Goal: Task Accomplishment & Management: Complete application form

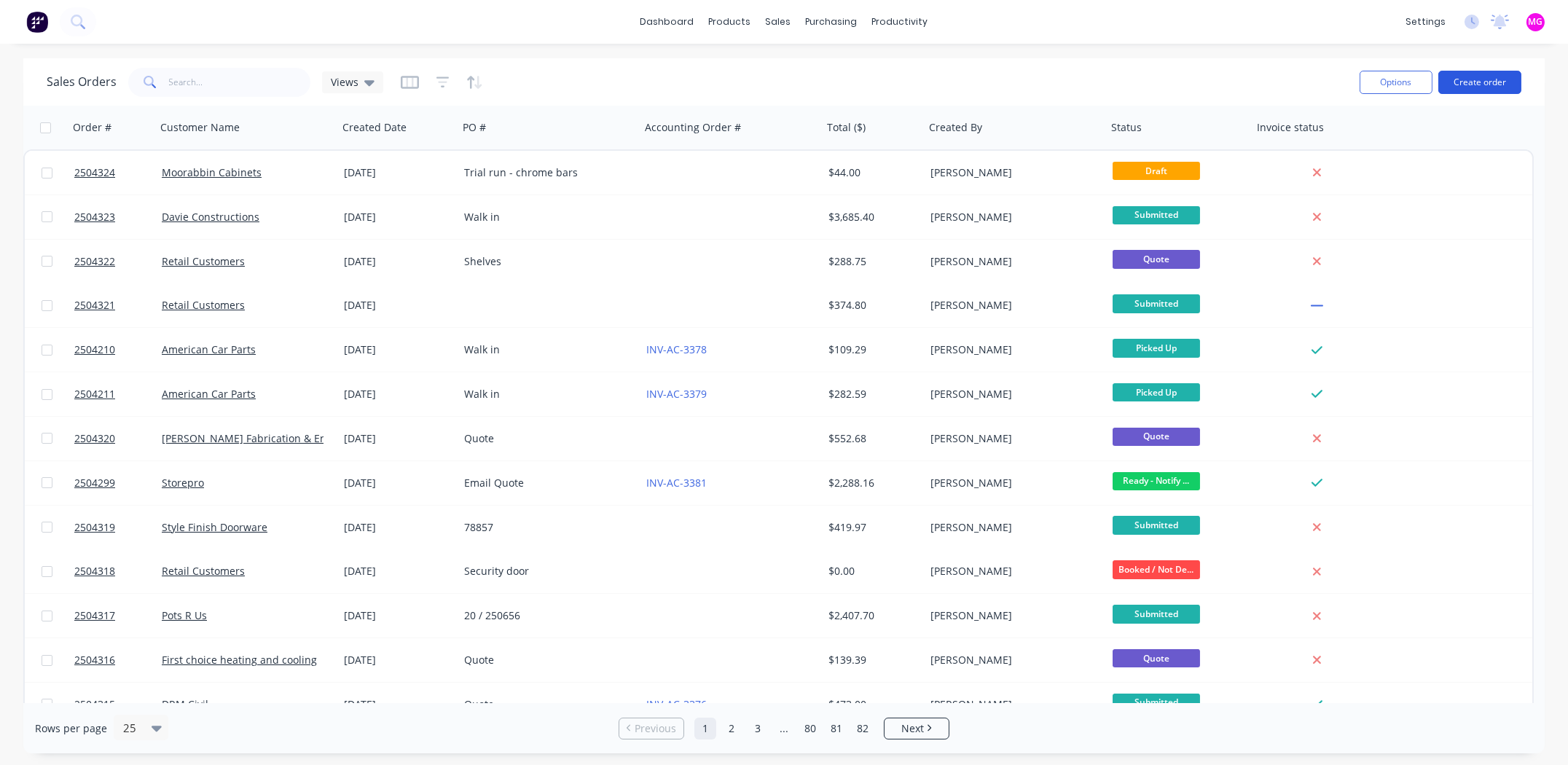
click at [626, 78] on button "Create order" at bounding box center [1480, 82] width 83 height 24
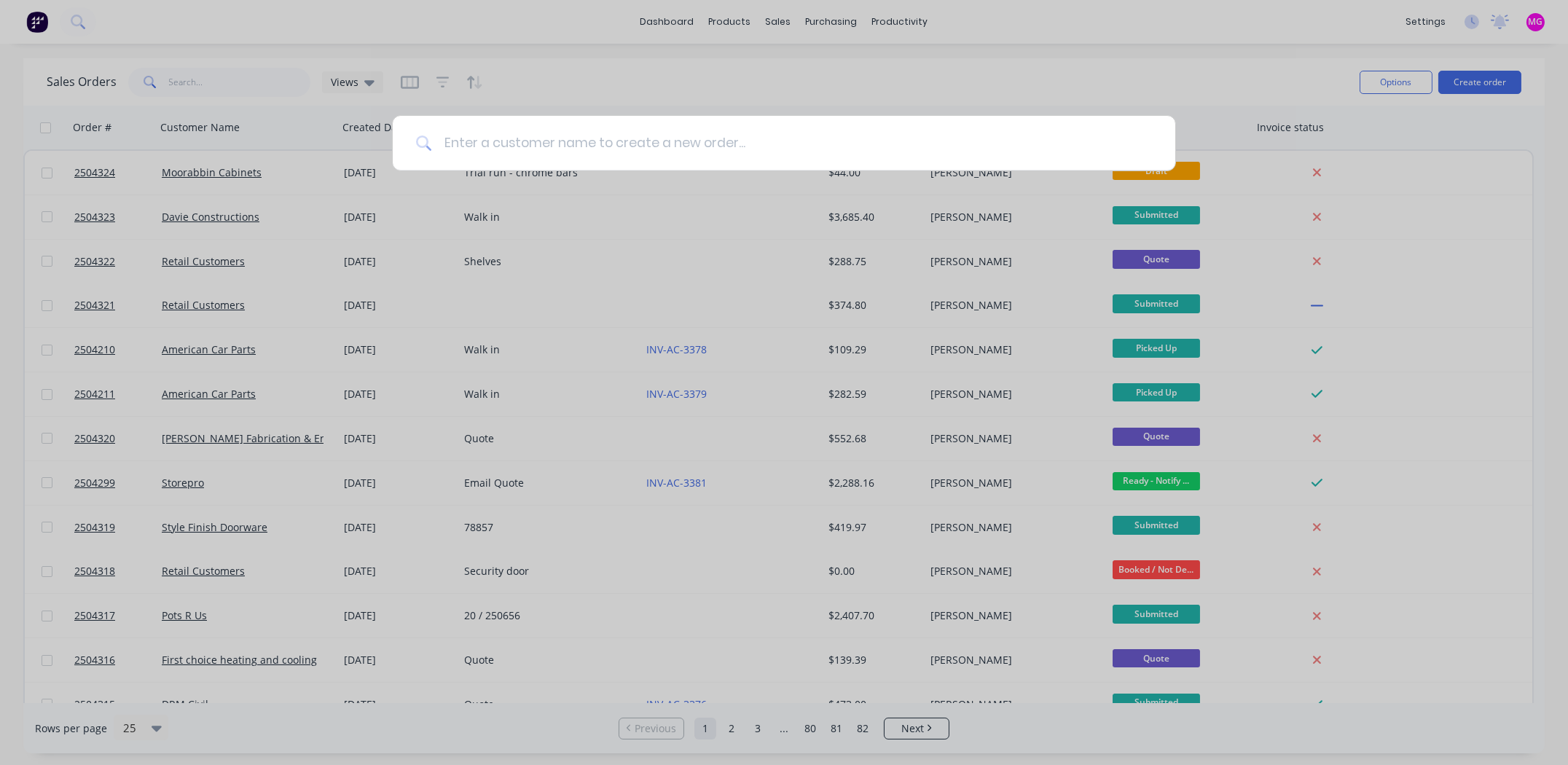
click at [626, 140] on input at bounding box center [791, 143] width 720 height 55
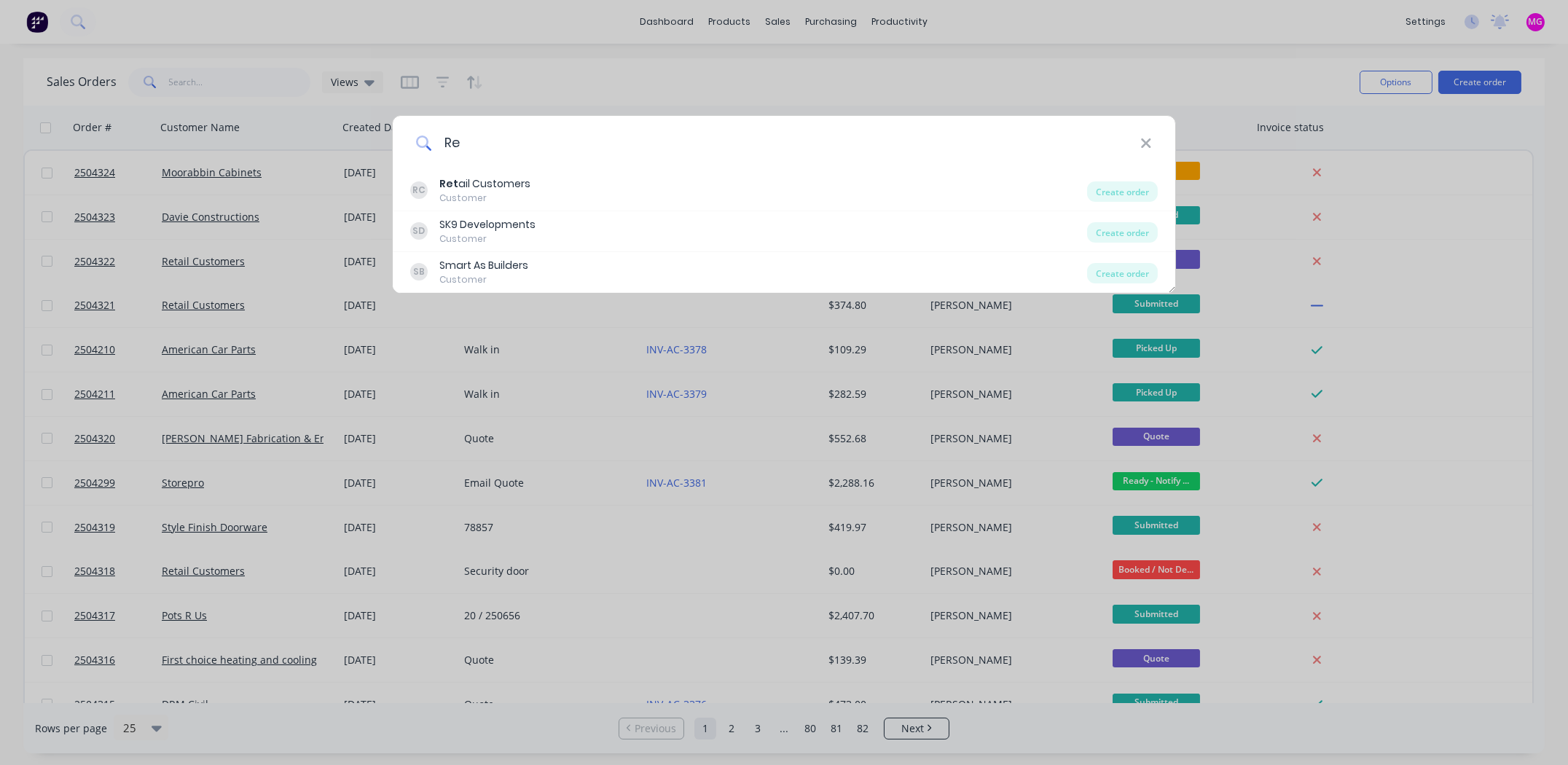
type input "R"
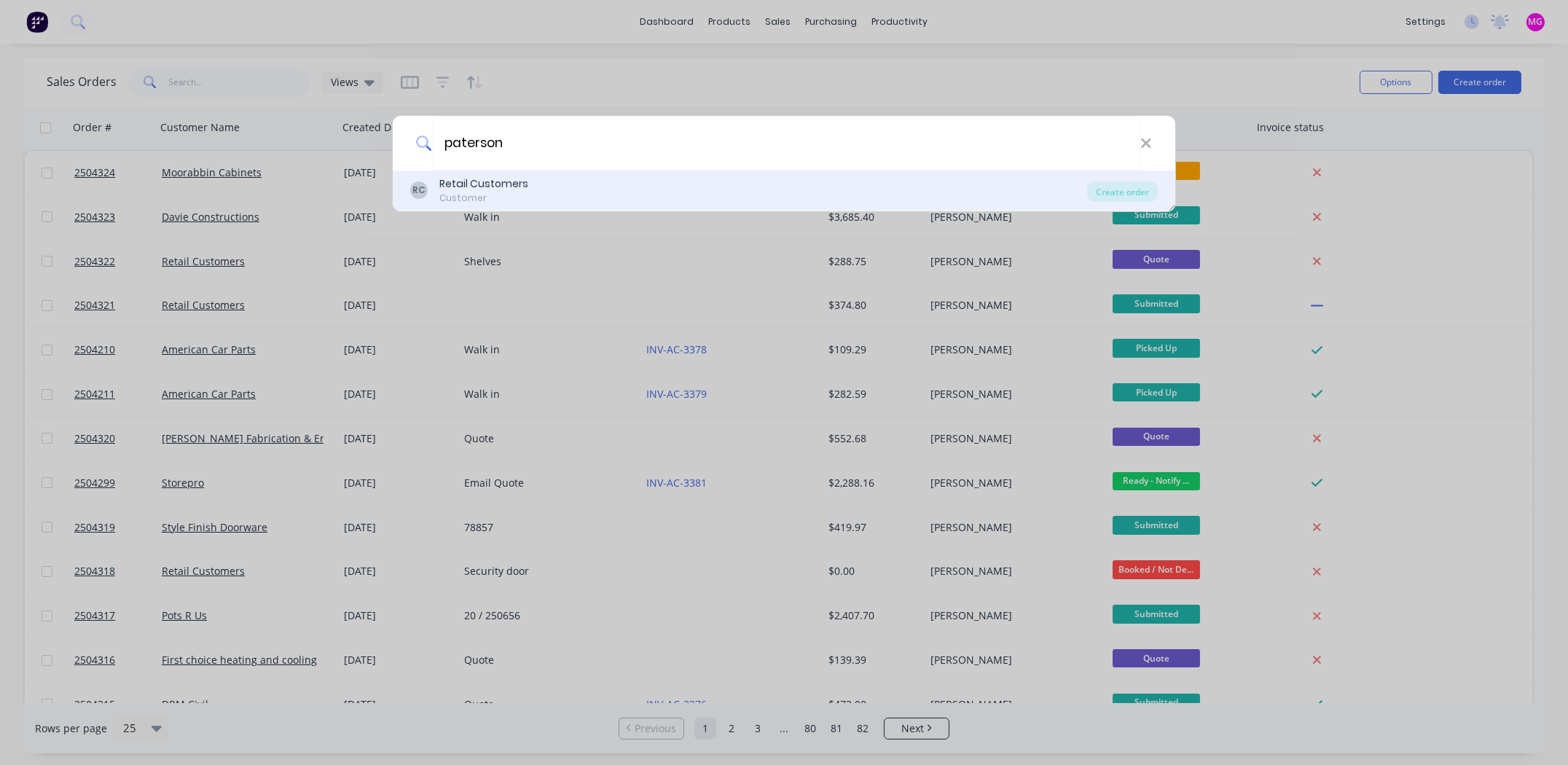
type input "paterson"
click at [507, 191] on div "Retail Customers" at bounding box center [484, 184] width 89 height 15
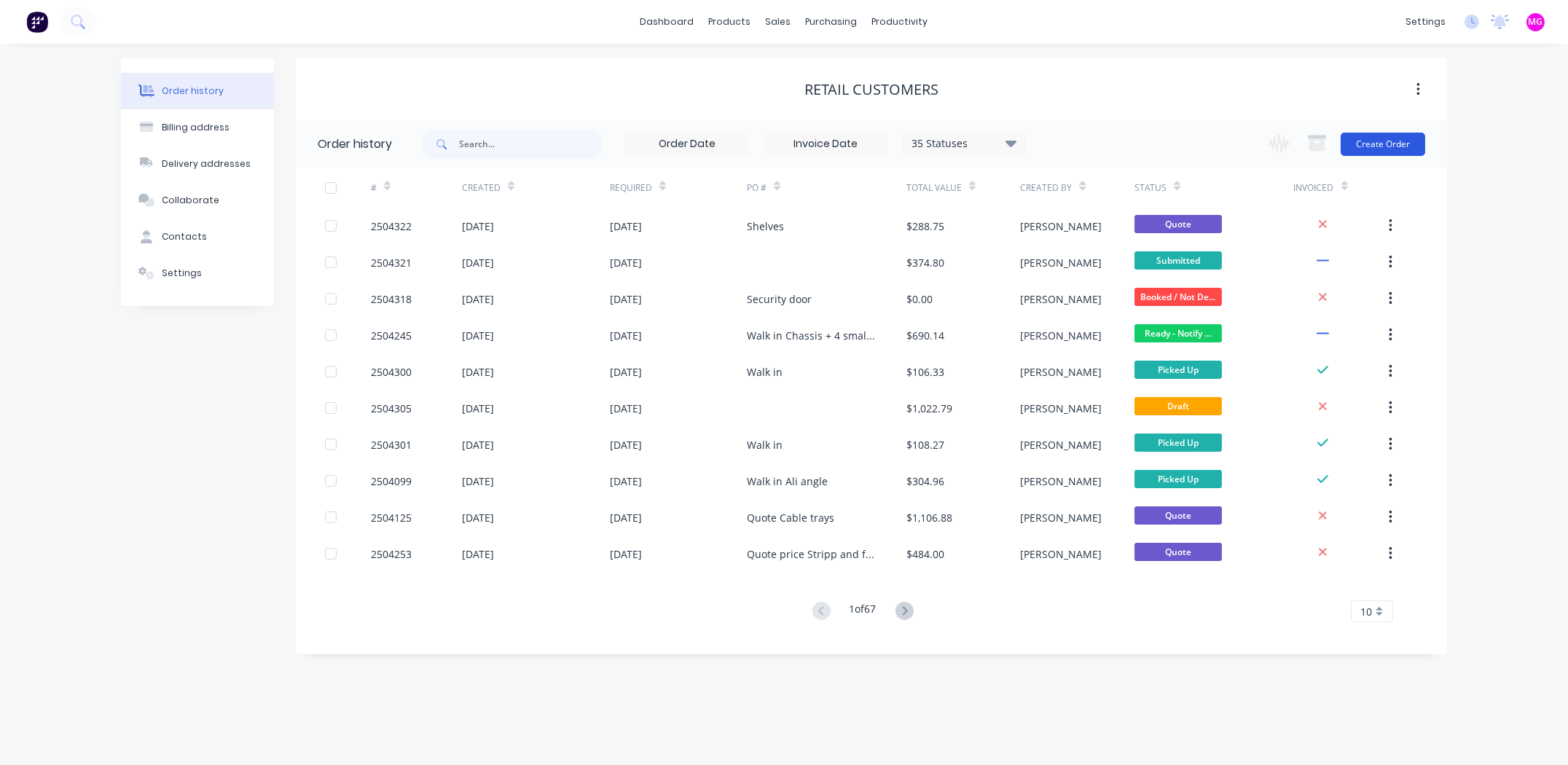
click at [626, 146] on button "Create Order" at bounding box center [1382, 144] width 84 height 24
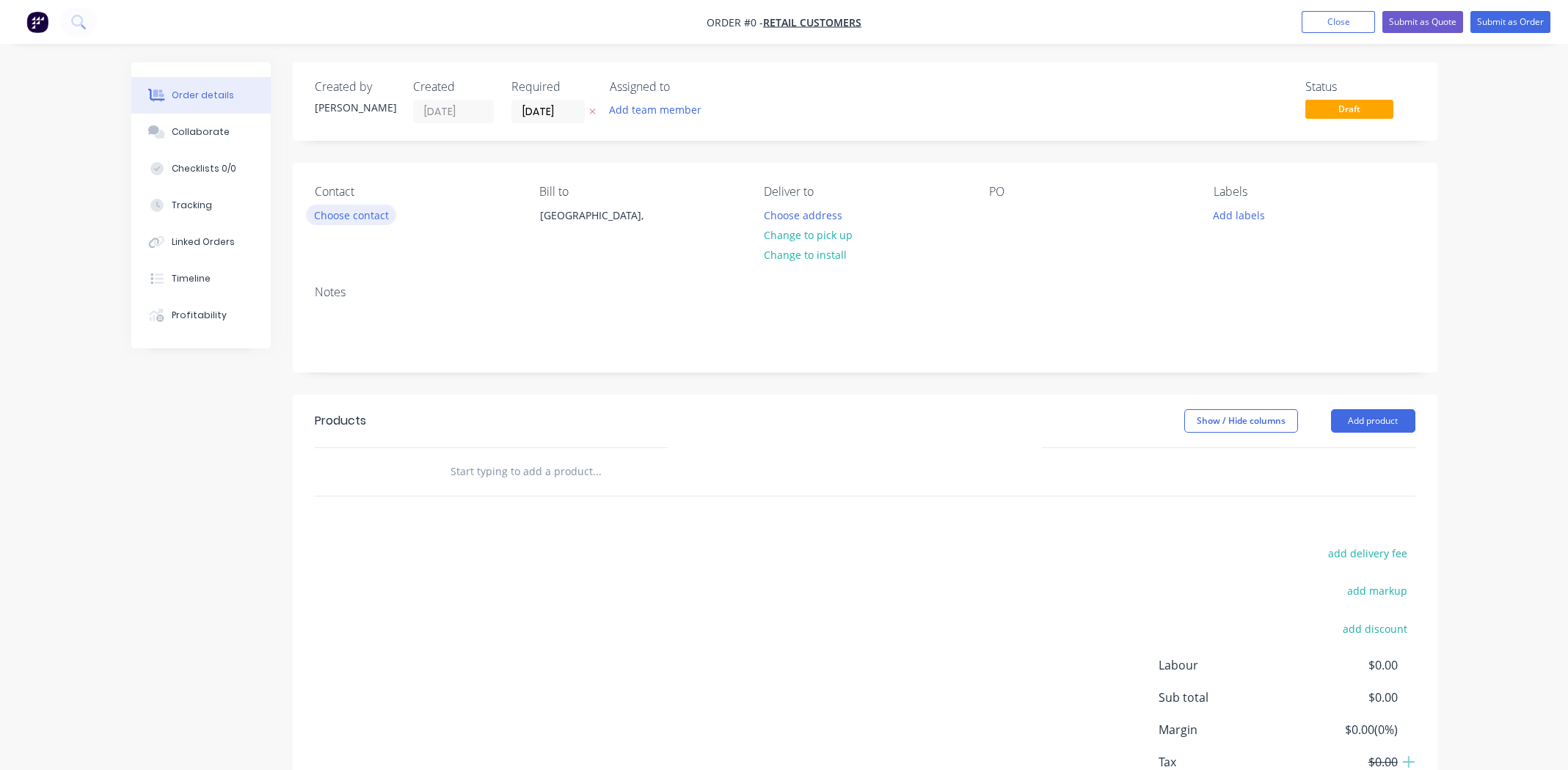
click at [343, 213] on button "Choose contact" at bounding box center [351, 214] width 90 height 20
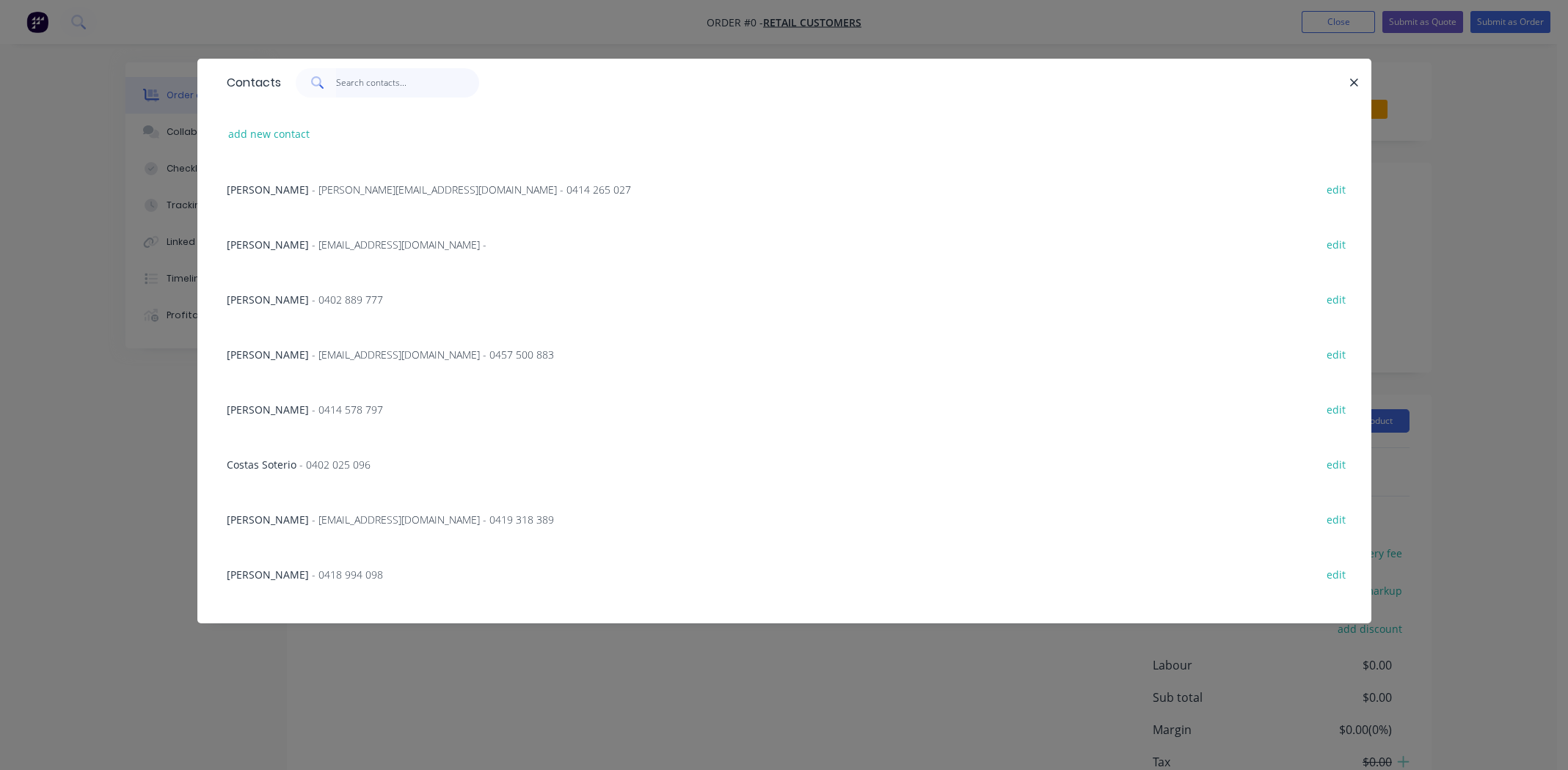
click at [384, 84] on input "text" at bounding box center [408, 82] width 143 height 30
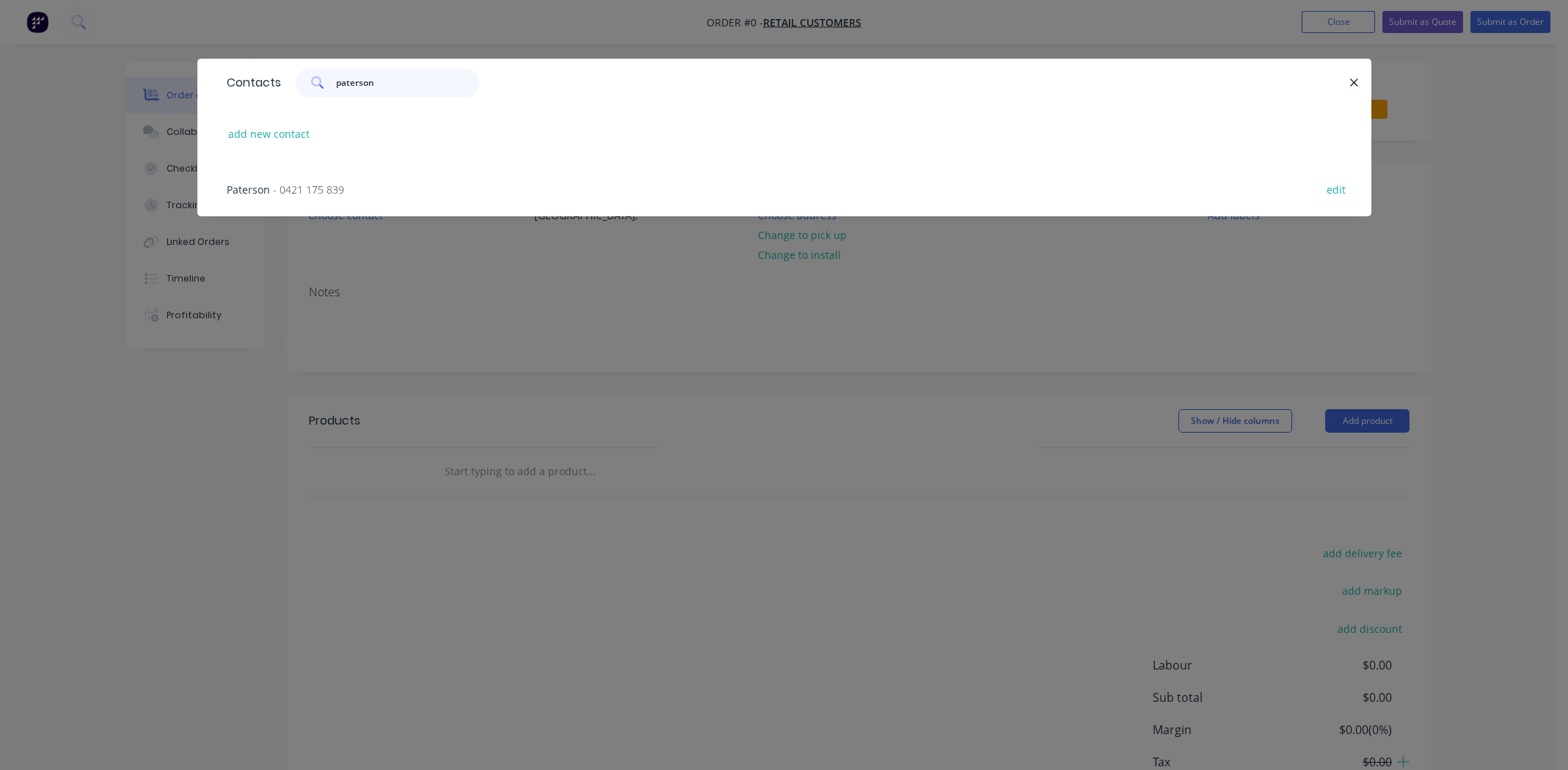
type input "paterson"
click at [324, 195] on span "- 0421 175 839" at bounding box center [309, 189] width 71 height 14
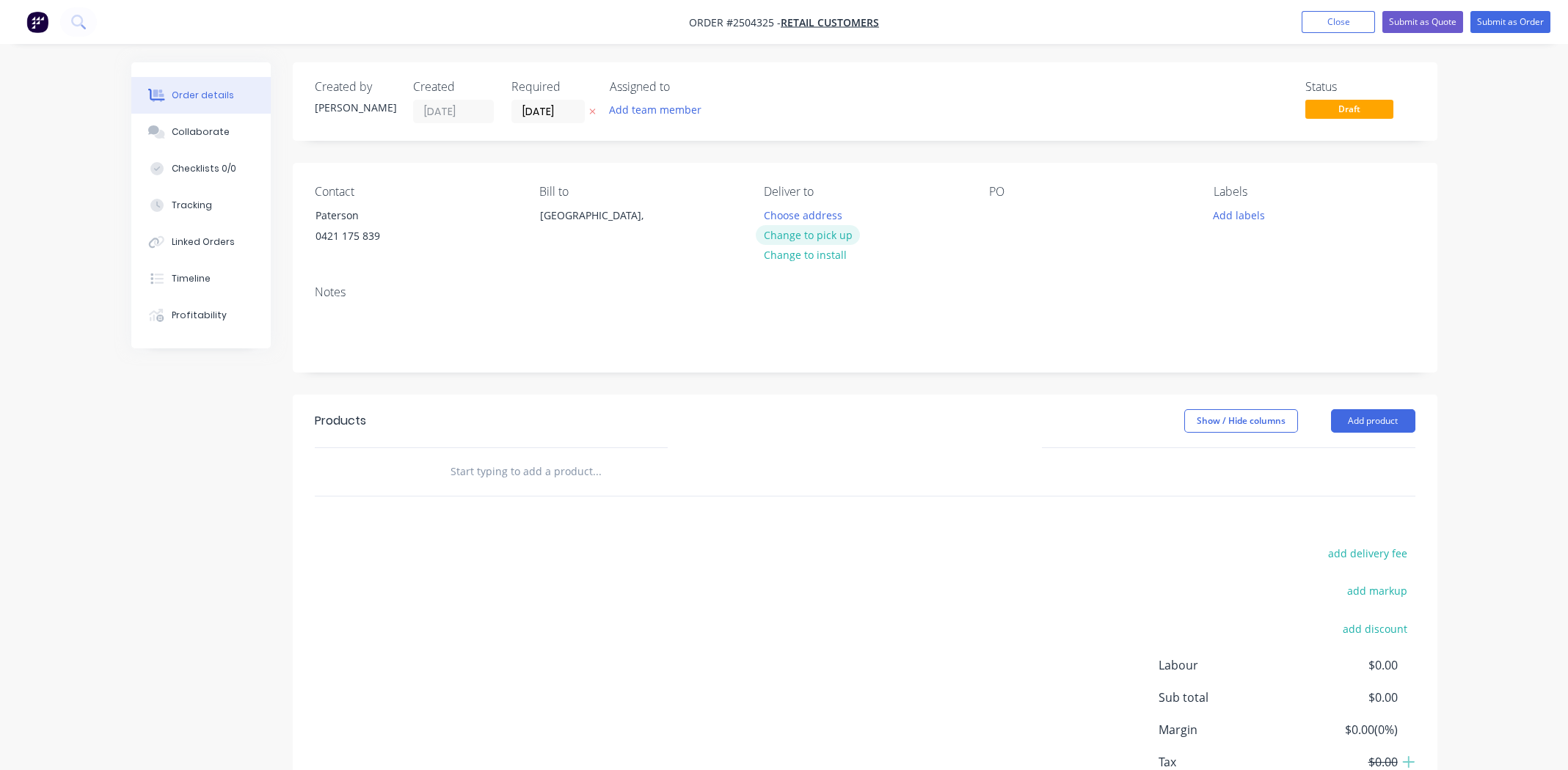
click at [631, 238] on button "Change to pick up" at bounding box center [807, 235] width 104 height 20
drag, startPoint x: 999, startPoint y: 213, endPoint x: 1176, endPoint y: 248, distance: 180.4
click at [631, 213] on div at bounding box center [1000, 215] width 24 height 21
click at [631, 355] on button "Add product" at bounding box center [1373, 421] width 84 height 24
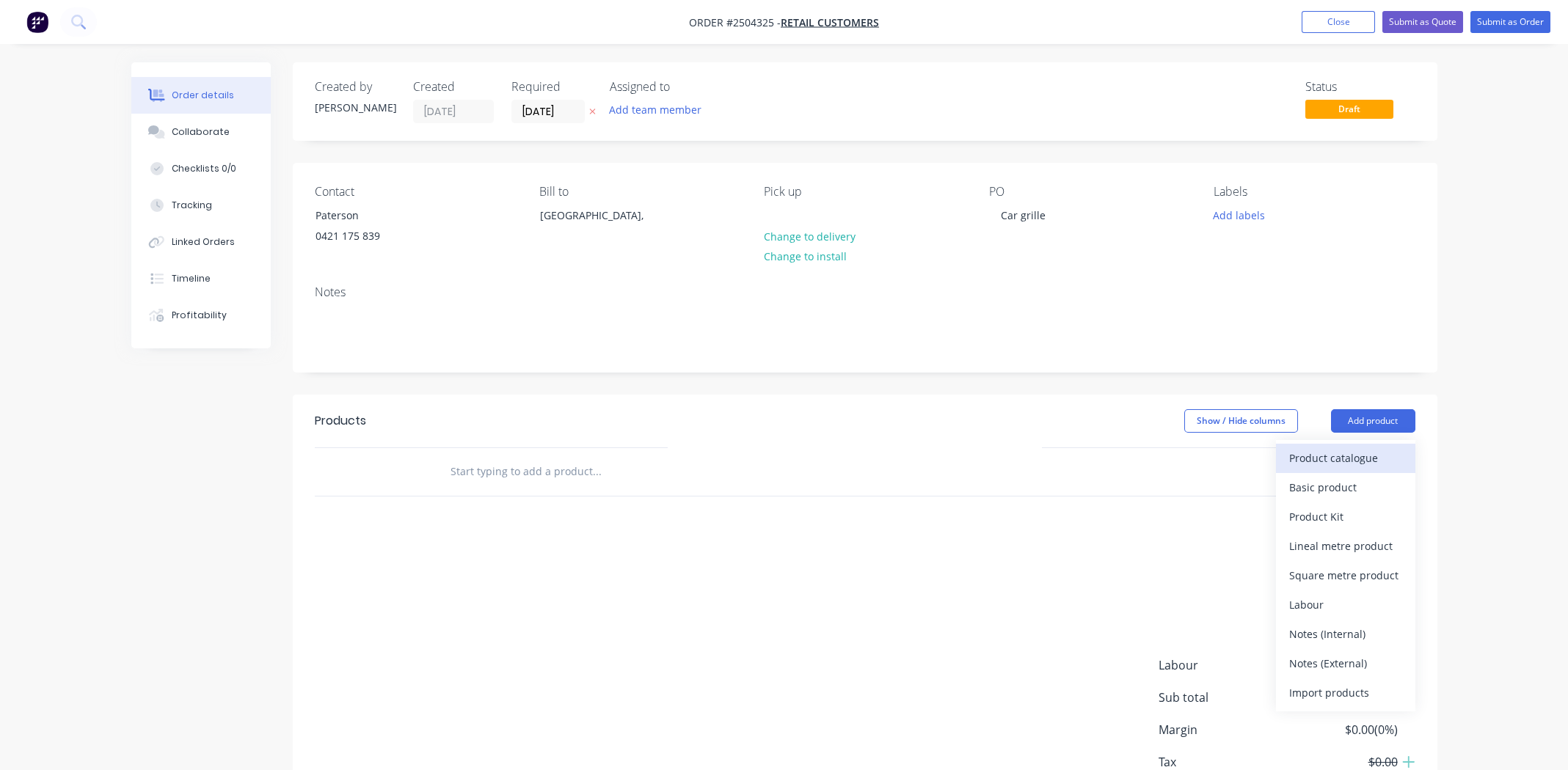
click at [631, 355] on div "Product catalogue" at bounding box center [1345, 458] width 113 height 21
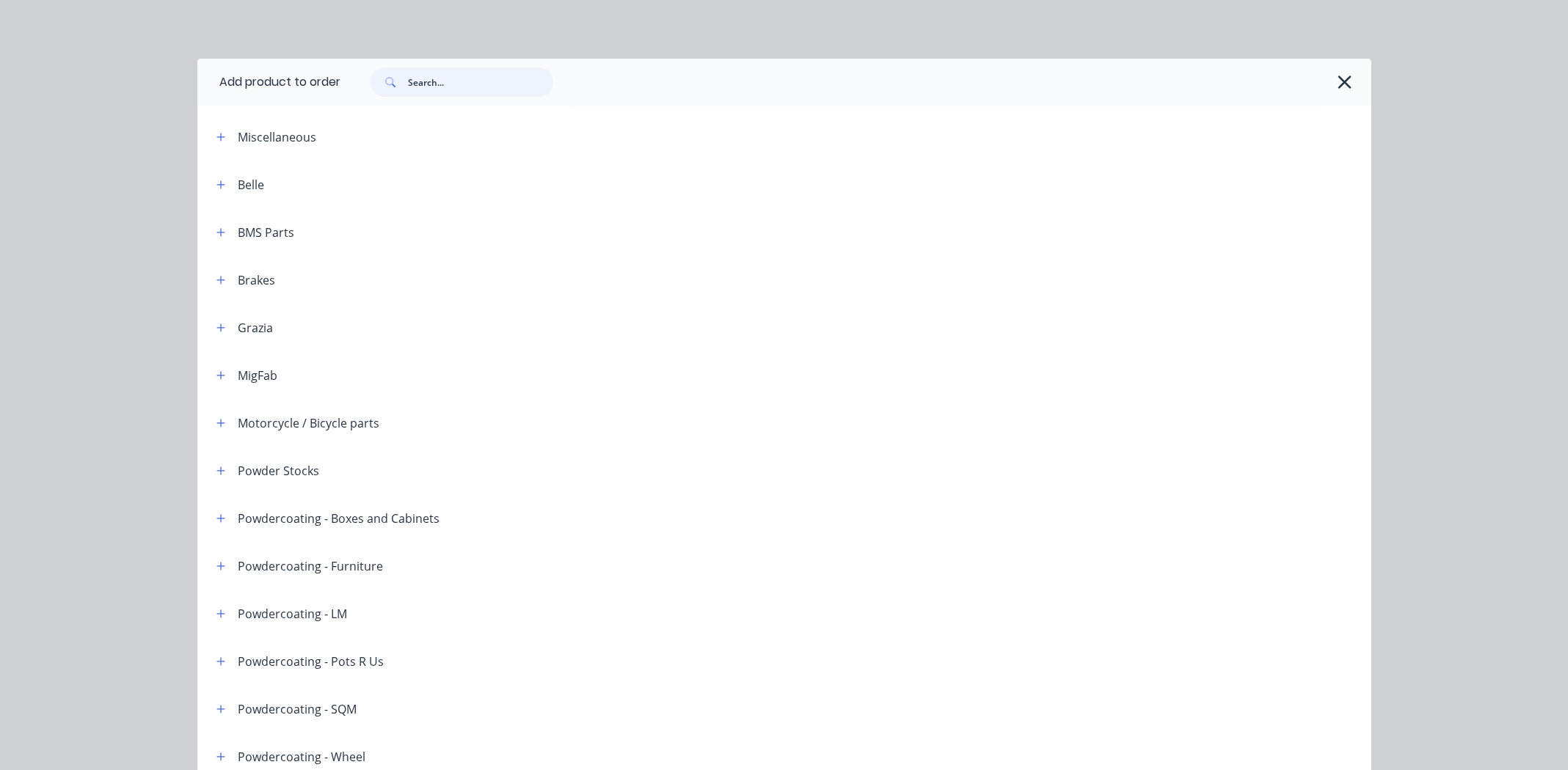
click at [481, 84] on input "text" at bounding box center [481, 82] width 145 height 30
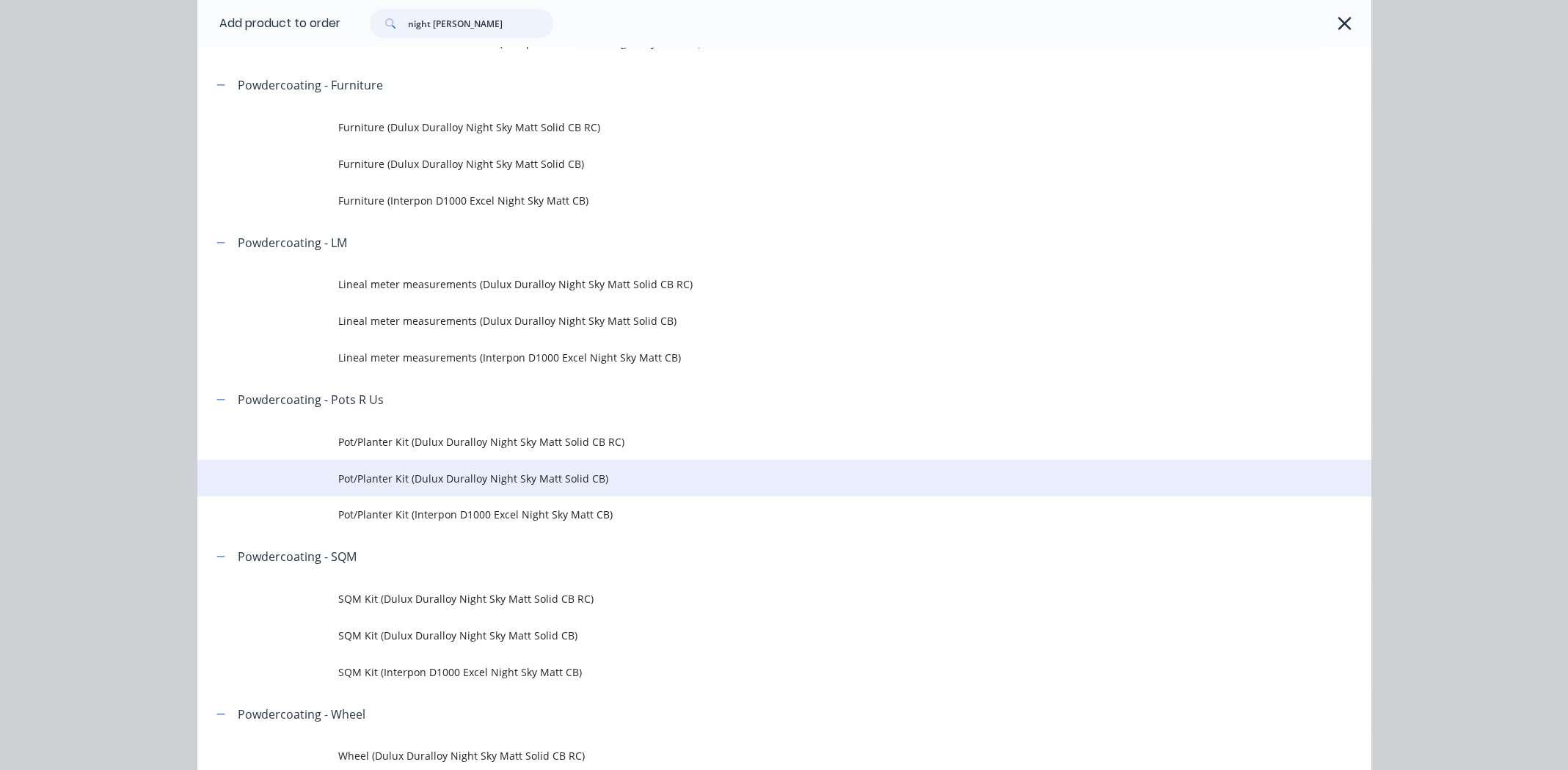
scroll to position [587, 0]
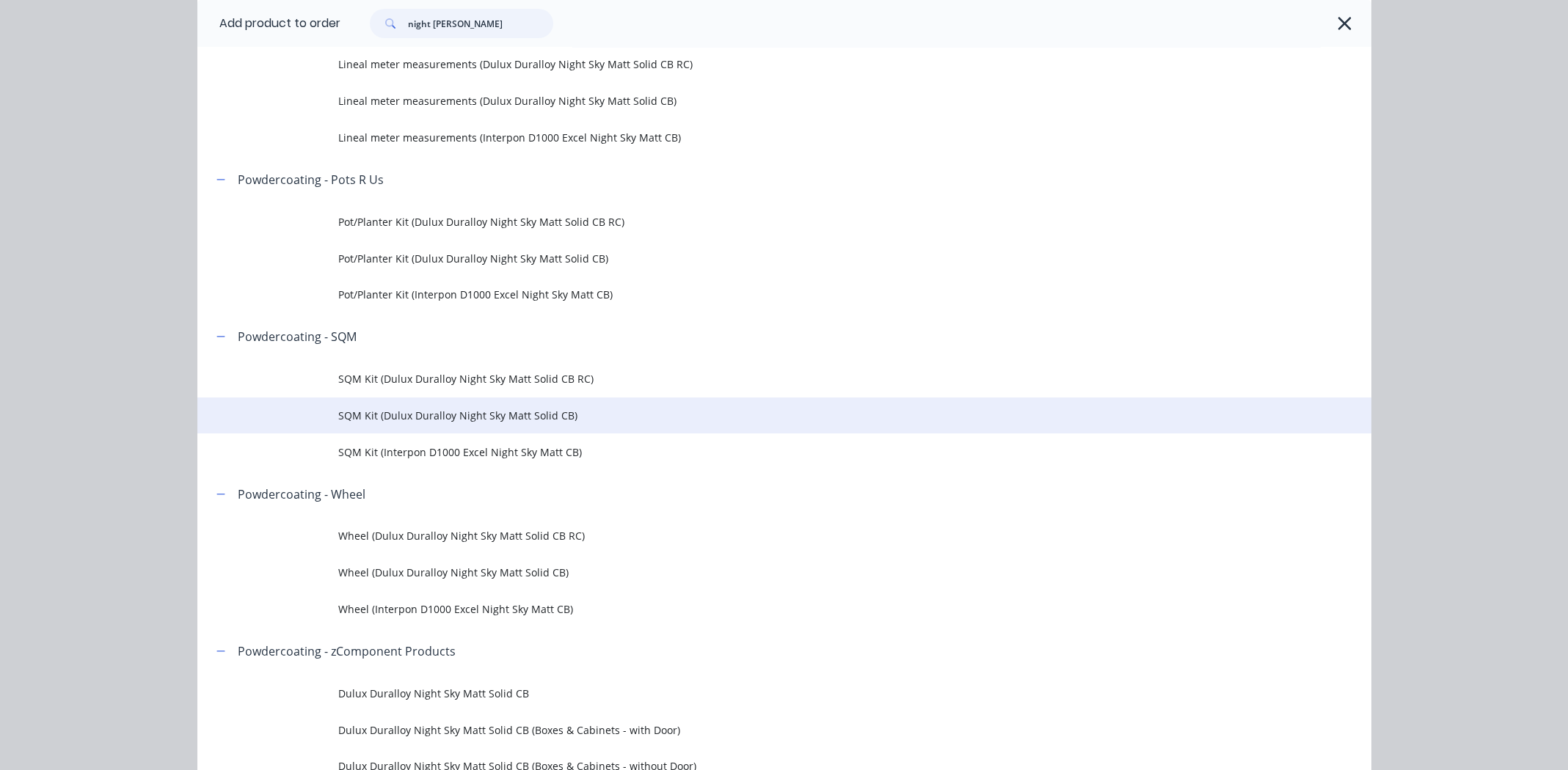
type input "night [PERSON_NAME]"
click at [492, 355] on span "SQM Kit (Dulux Duralloy Night Sky Matt Solid CB)" at bounding box center [751, 416] width 827 height 15
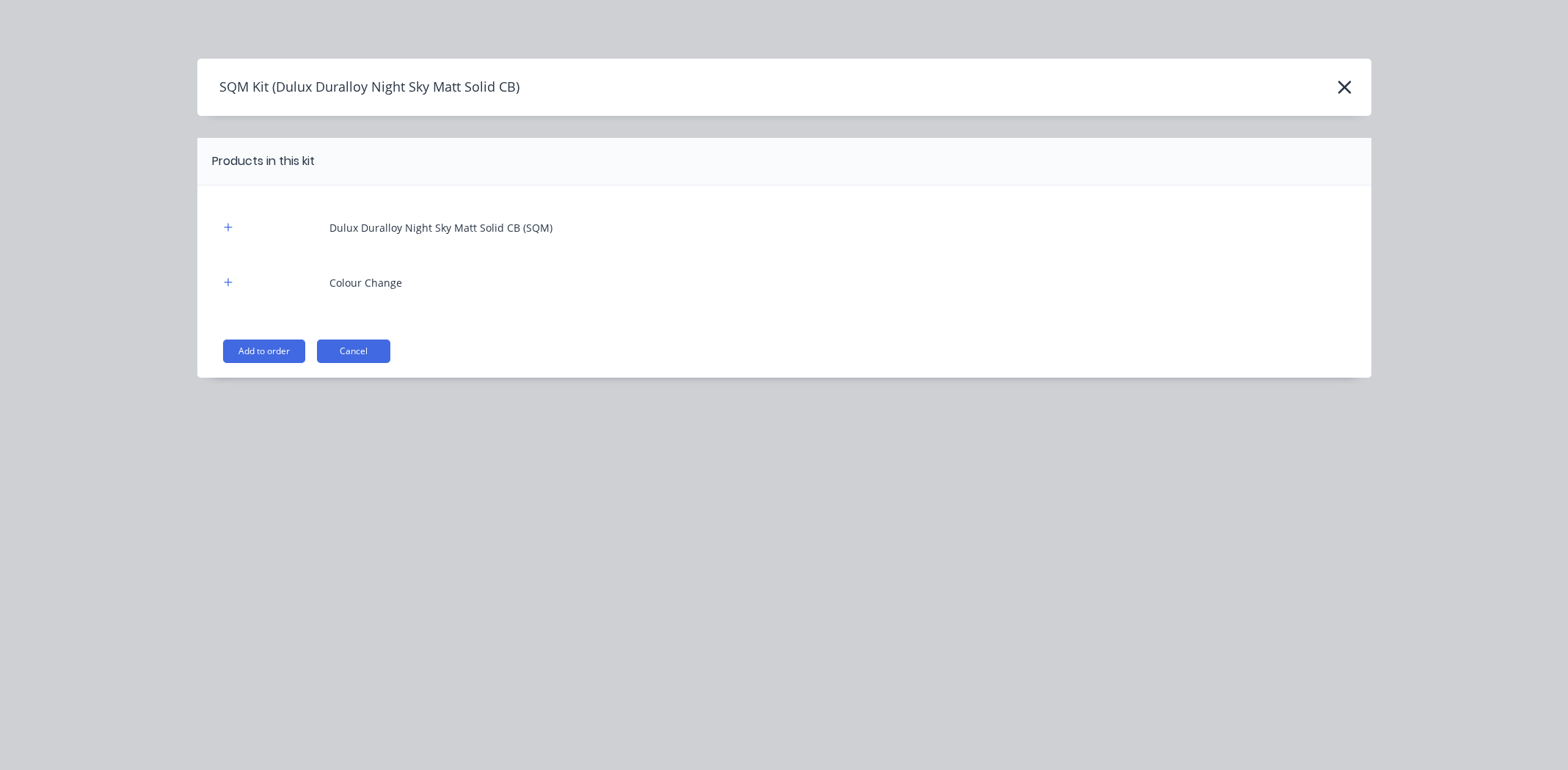
click at [232, 335] on div "Dulux Duralloy Night Sky Matt Solid CB (SQM) Colour Change Add to order Cancel" at bounding box center [784, 281] width 1174 height 192
click at [251, 355] on button "Add to order" at bounding box center [264, 352] width 82 height 24
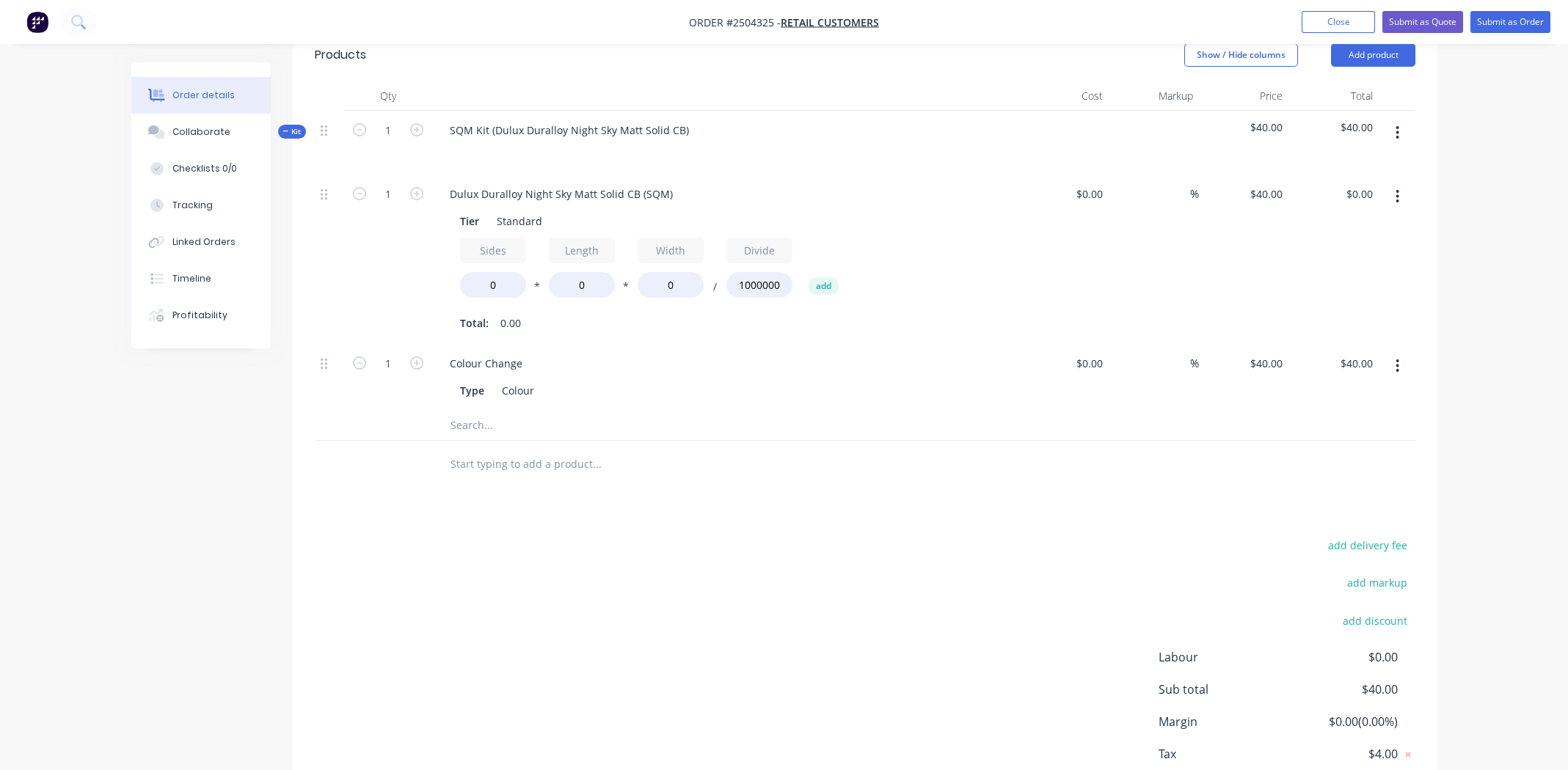
scroll to position [366, 0]
drag, startPoint x: 495, startPoint y: 128, endPoint x: 435, endPoint y: 131, distance: 60.1
click at [435, 131] on div "SQM Kit (Dulux Duralloy Night Sky Matt Solid CB)" at bounding box center [725, 142] width 587 height 64
click at [539, 190] on div "Dulux Duralloy Night Sky Matt Solid CB (SQM)" at bounding box center [561, 194] width 247 height 21
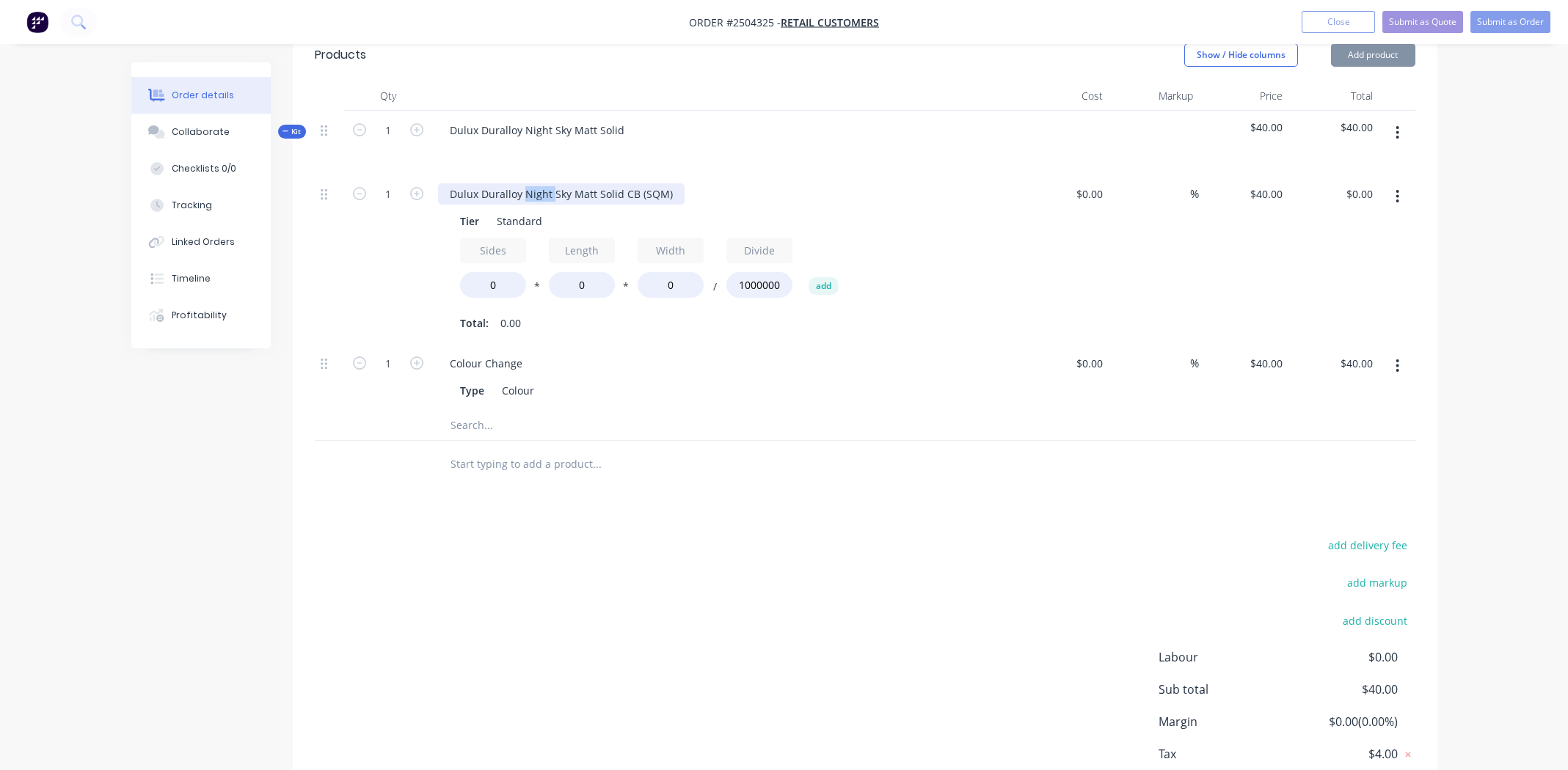
click at [539, 190] on div "Dulux Duralloy Night Sky Matt Solid CB (SQM)" at bounding box center [561, 194] width 247 height 21
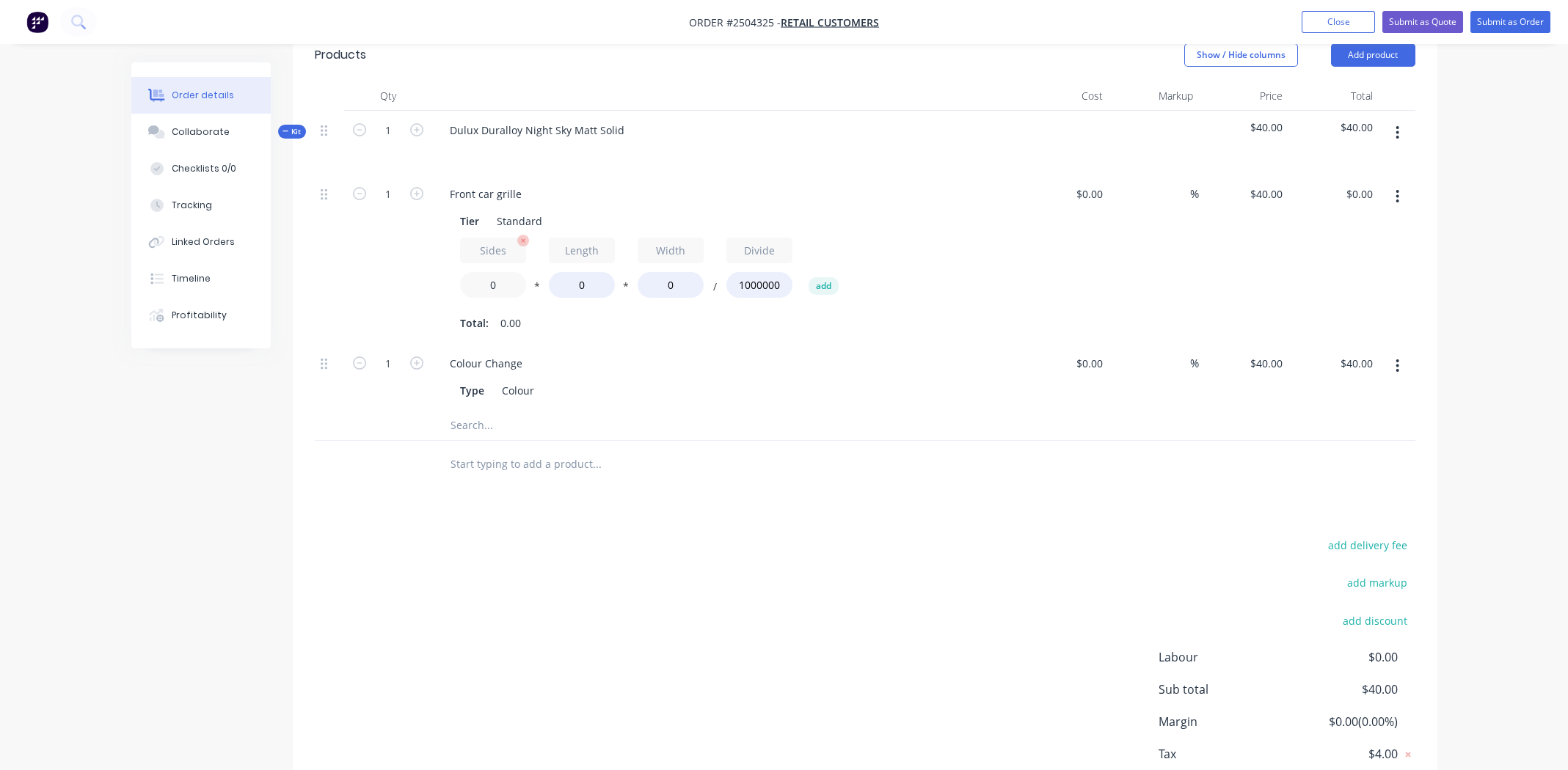
drag, startPoint x: 514, startPoint y: 277, endPoint x: 472, endPoint y: 282, distance: 42.3
click at [472, 282] on input "0" at bounding box center [493, 285] width 66 height 26
type input "2"
type input "1500"
type input "130"
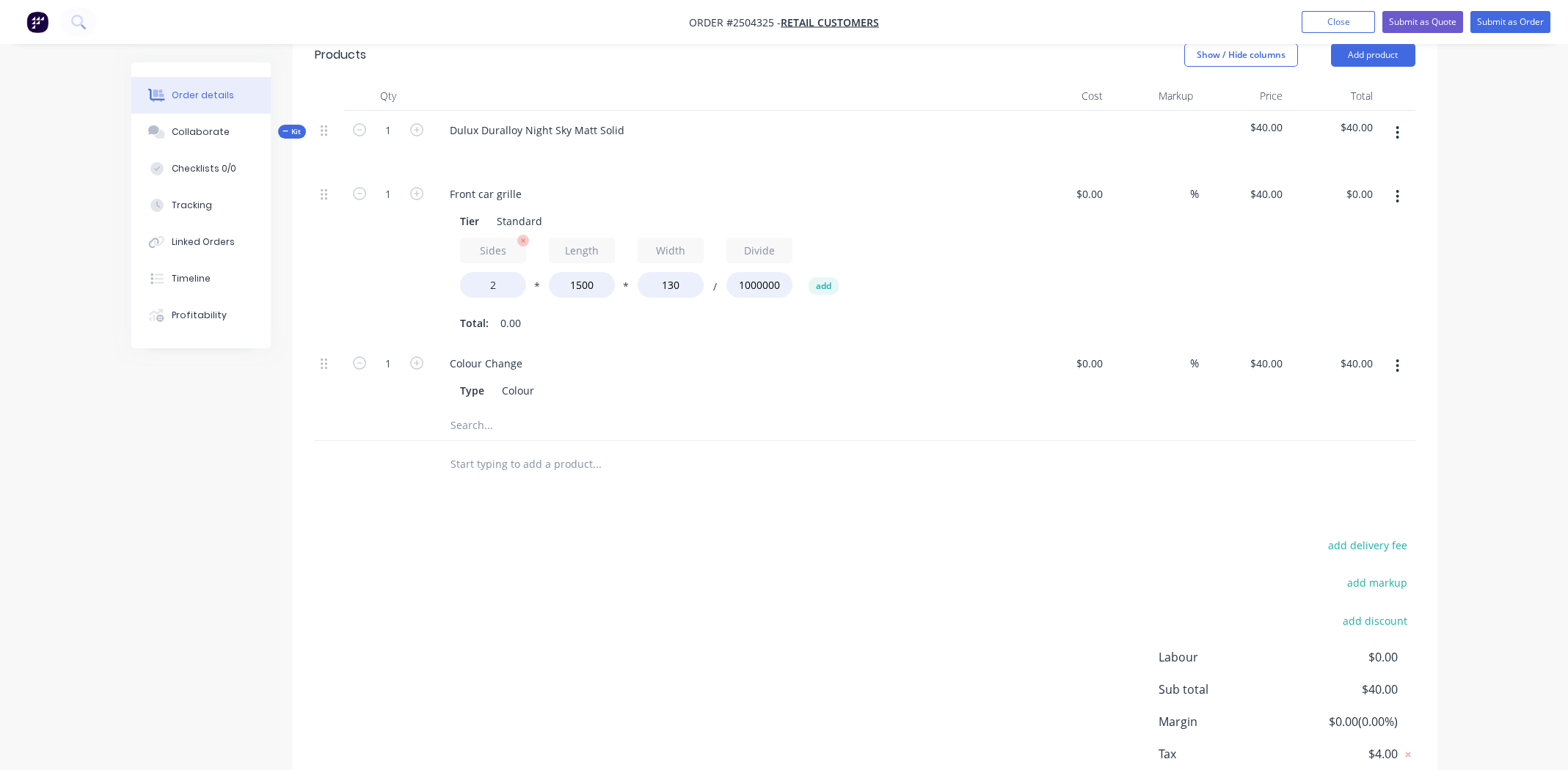
type input "$15.60"
click at [631, 128] on icon "button" at bounding box center [1398, 133] width 4 height 16
click at [631, 169] on div "Add product to kit" at bounding box center [1345, 171] width 113 height 21
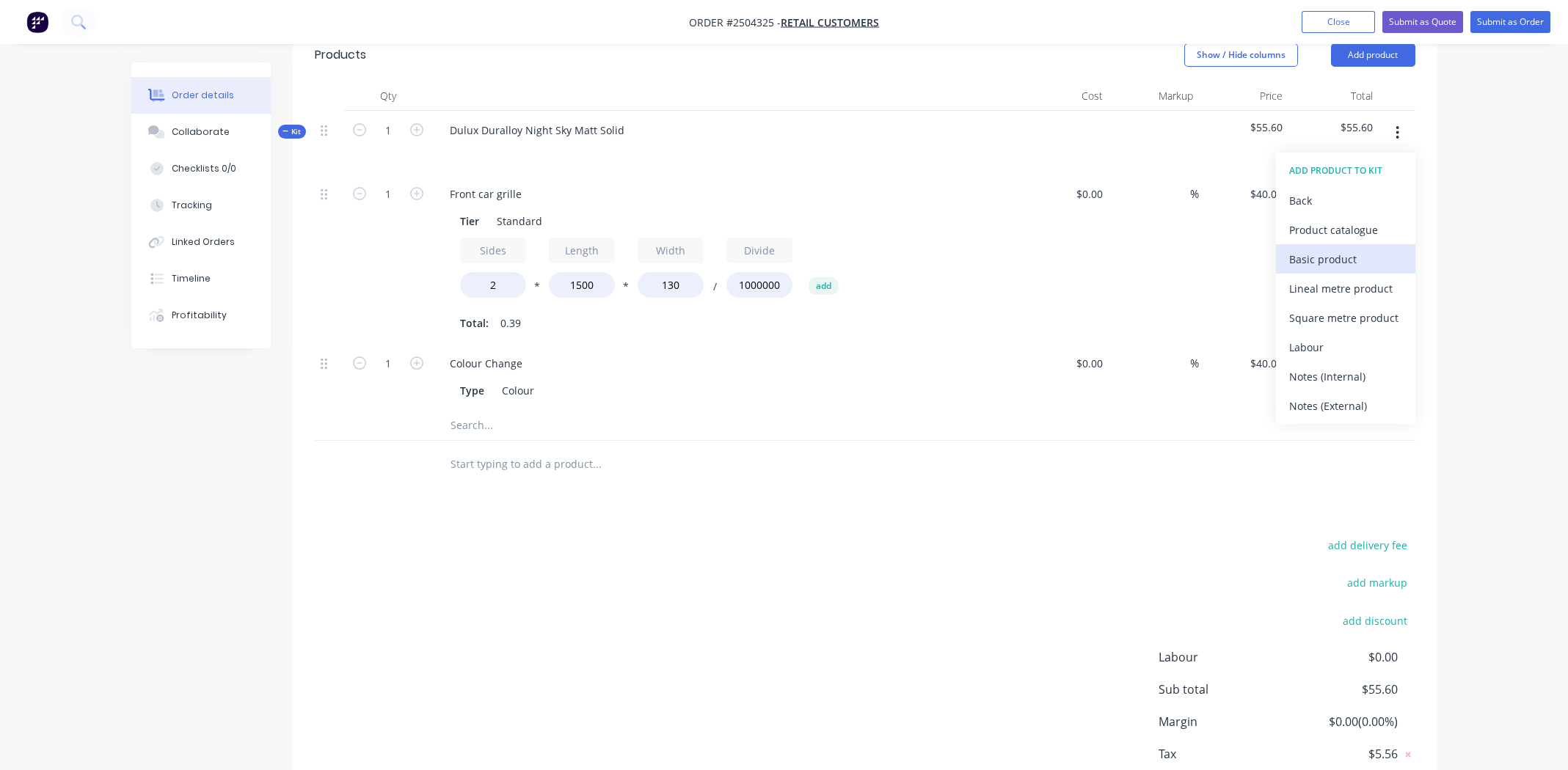
click at [631, 258] on div "Basic product" at bounding box center [1345, 259] width 113 height 21
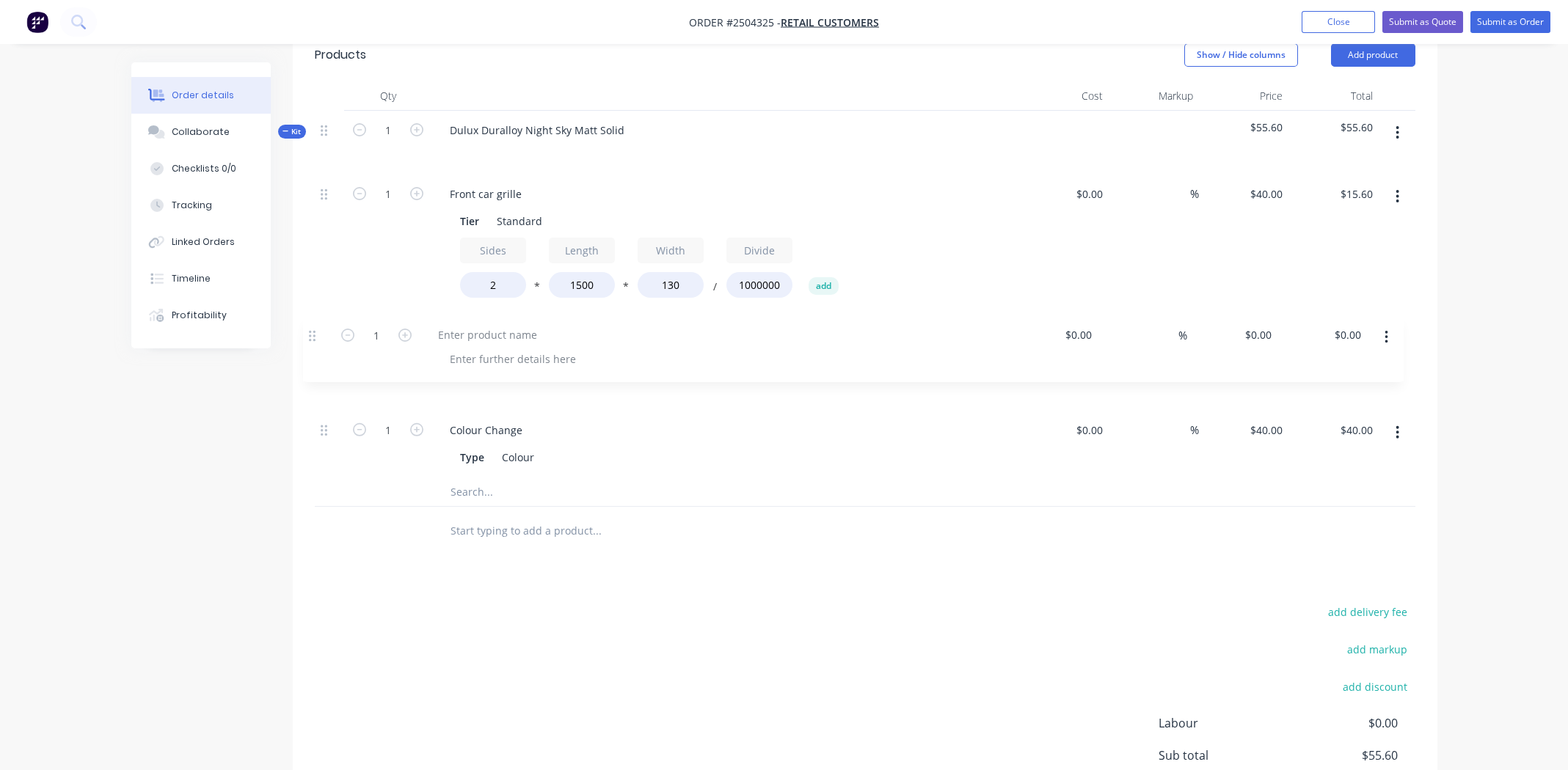
drag, startPoint x: 321, startPoint y: 432, endPoint x: 313, endPoint y: 332, distance: 100.3
click at [314, 332] on div "1 Front car grille Tier Standard Sides 2 * Length 1500 * Width 130 / Divide 100…" at bounding box center [865, 326] width 1101 height 303
click at [498, 355] on div at bounding box center [499, 363] width 122 height 21
click at [631, 355] on input "0.00" at bounding box center [1362, 363] width 33 height 21
type input "30"
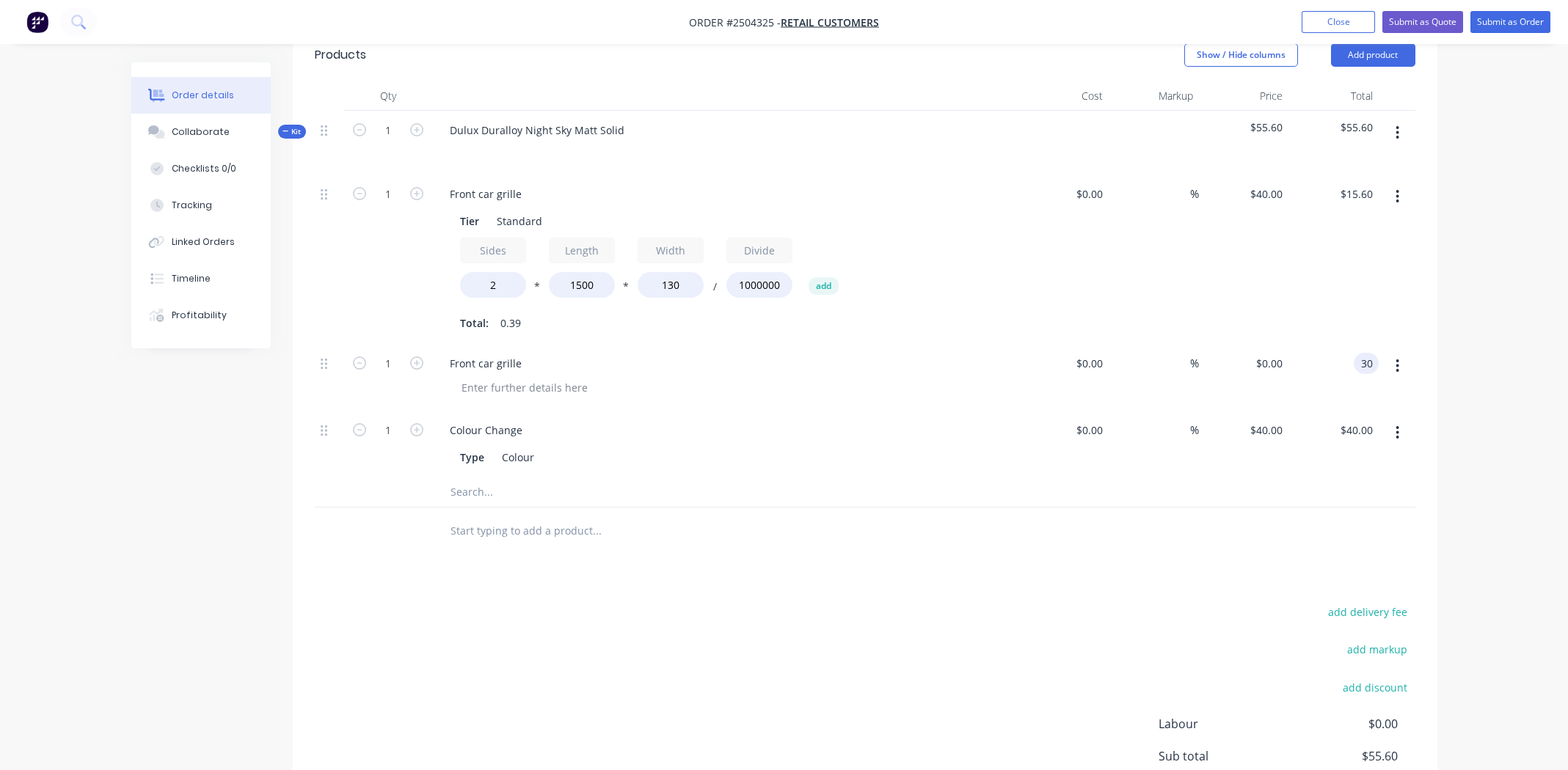
type input "$30.00"
click at [631, 195] on icon "button" at bounding box center [1397, 197] width 3 height 13
click at [631, 296] on div "Delete" at bounding box center [1345, 293] width 113 height 21
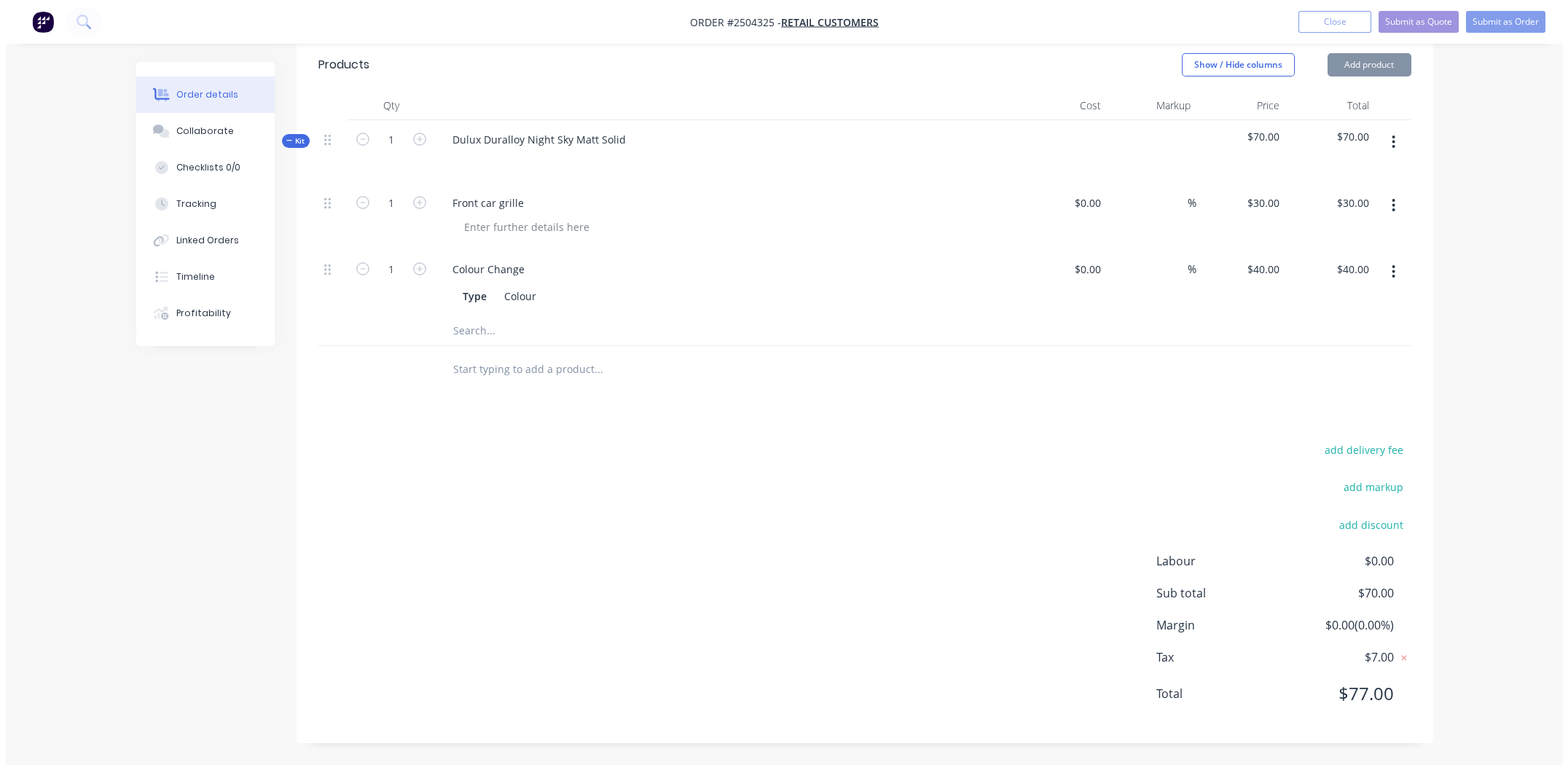
scroll to position [352, 0]
click at [626, 143] on icon "button" at bounding box center [1388, 143] width 4 height 16
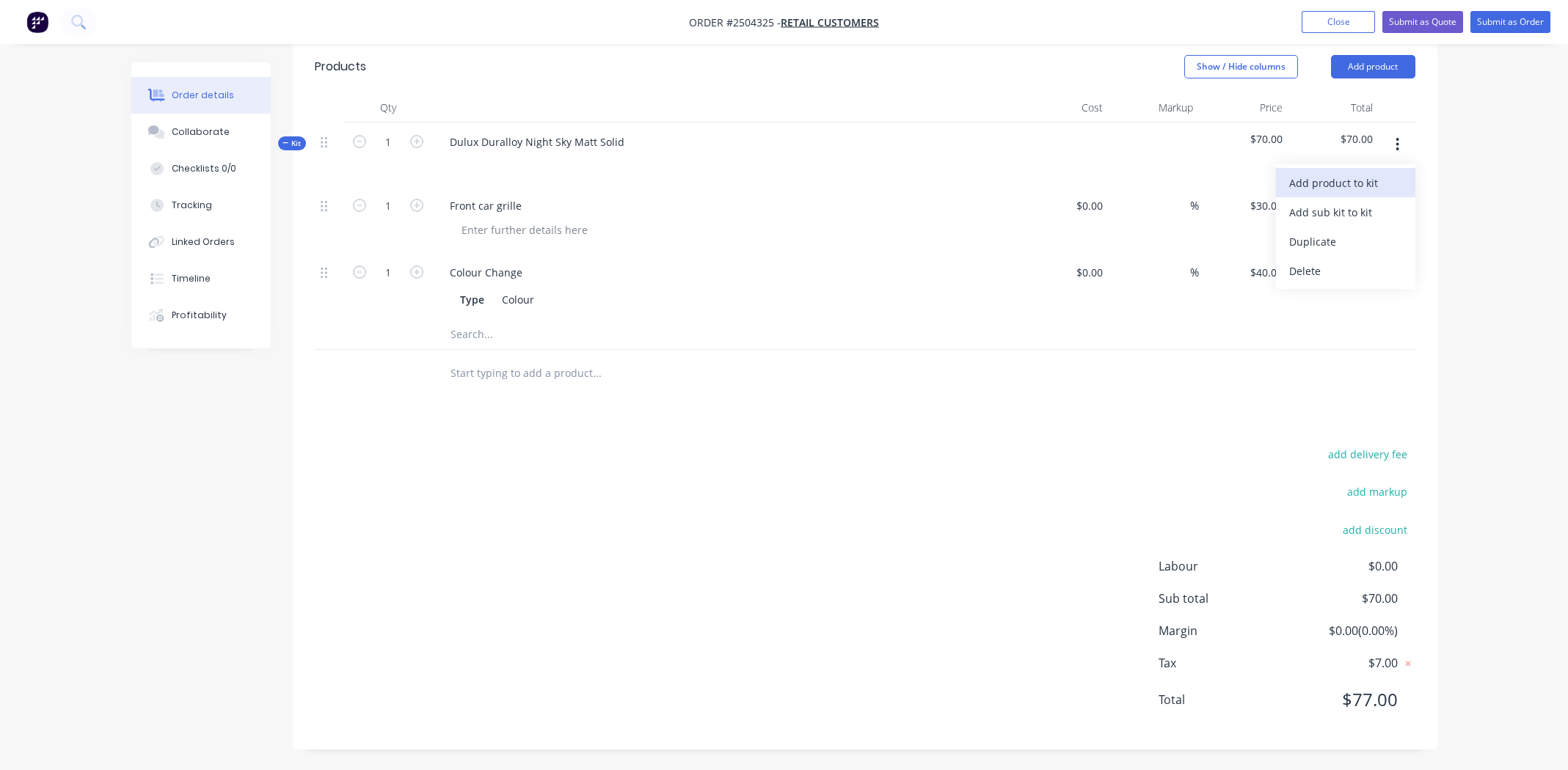
click at [631, 178] on div "Add product to kit" at bounding box center [1345, 182] width 113 height 21
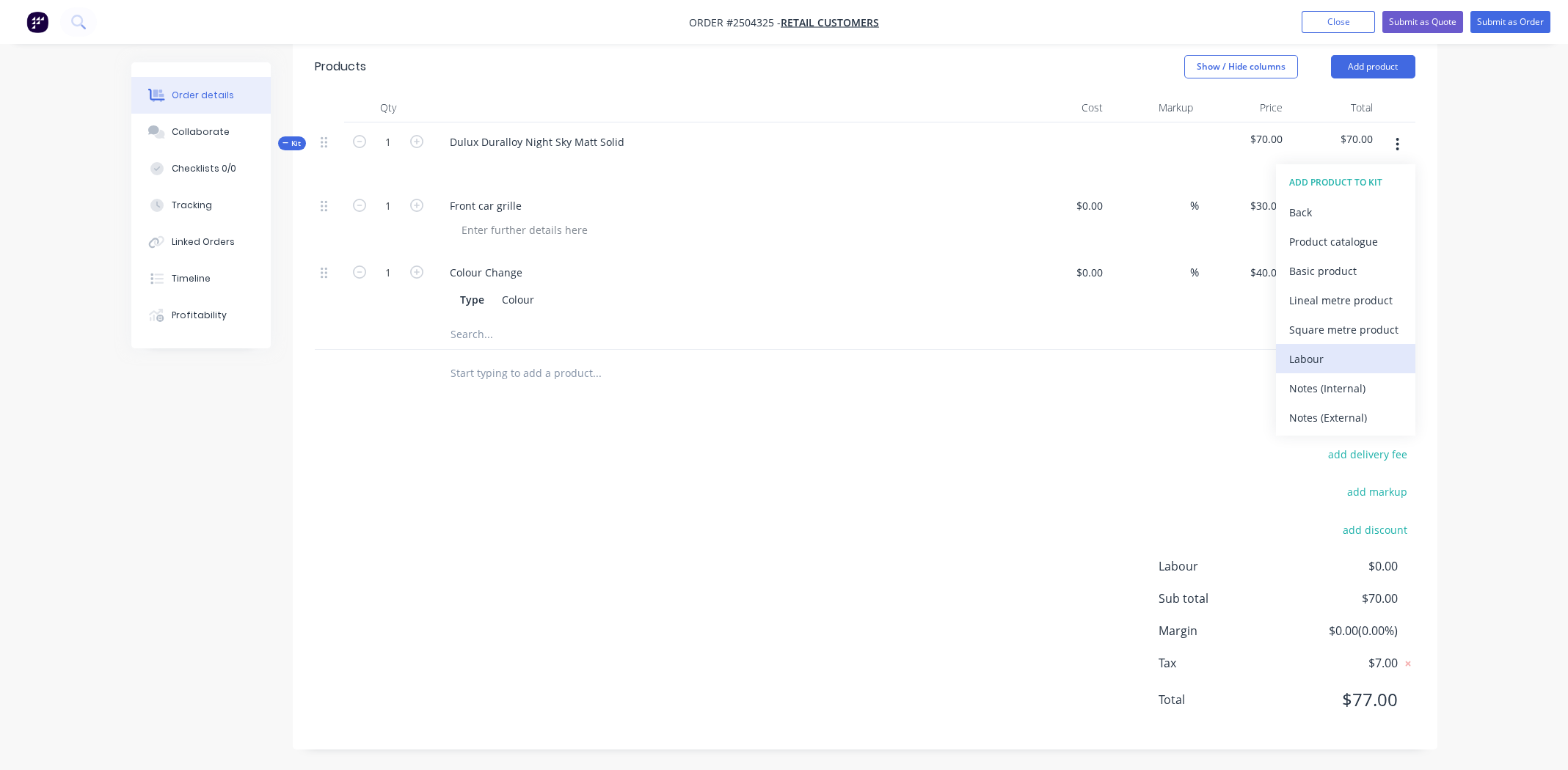
click at [631, 351] on div "Labour" at bounding box center [1345, 359] width 113 height 21
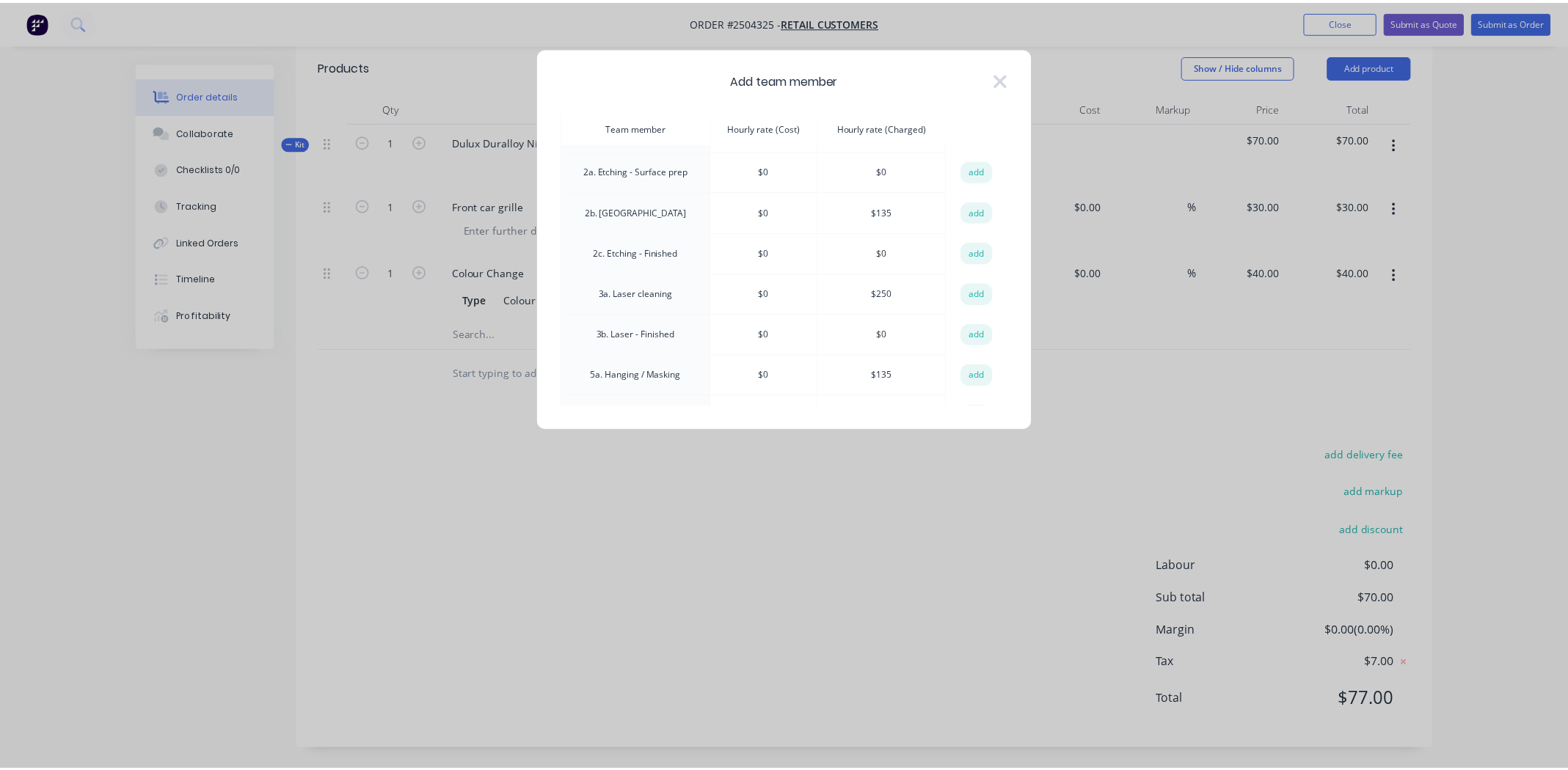
scroll to position [73, 0]
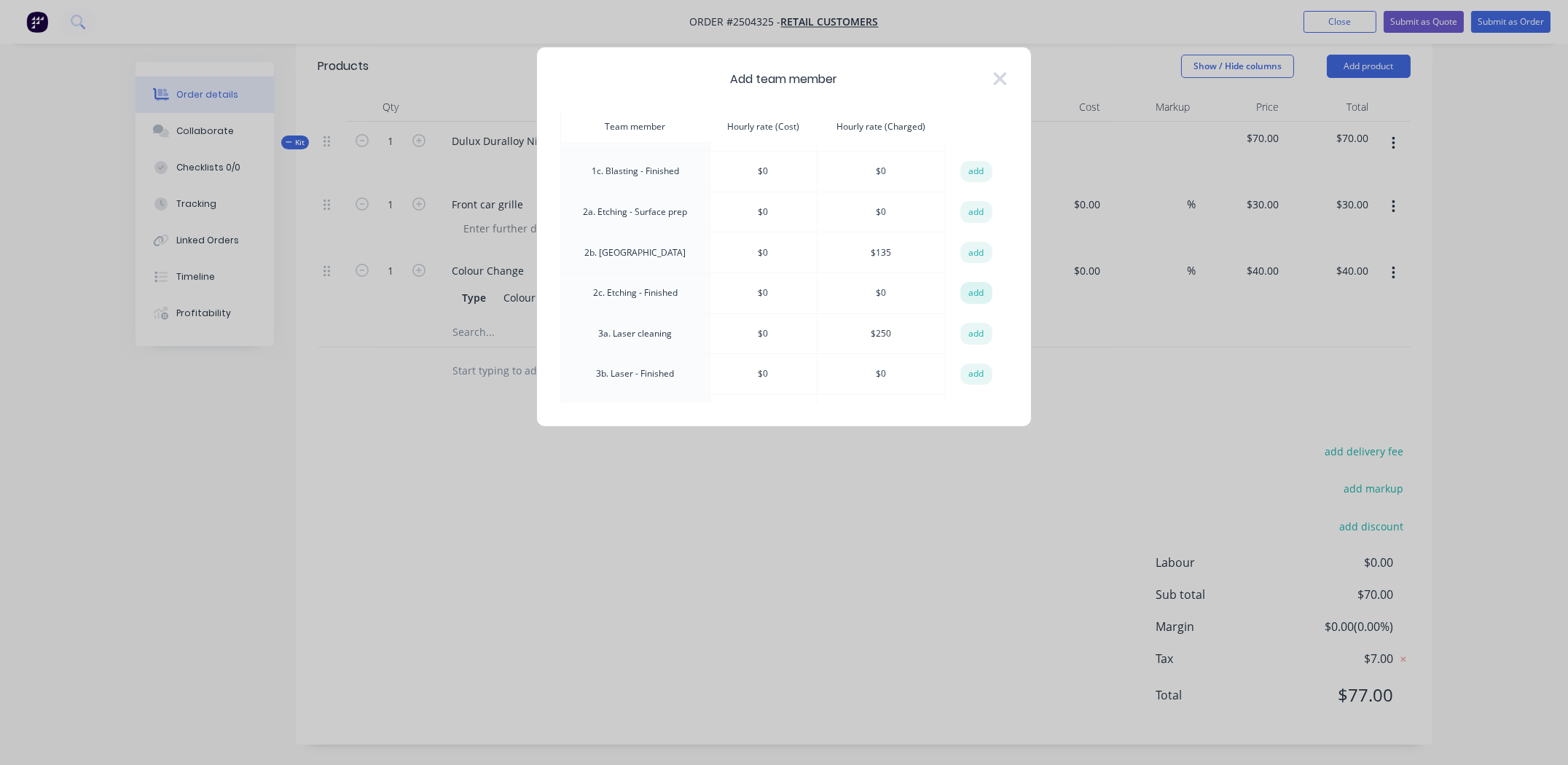
click at [626, 289] on button "add" at bounding box center [976, 292] width 32 height 22
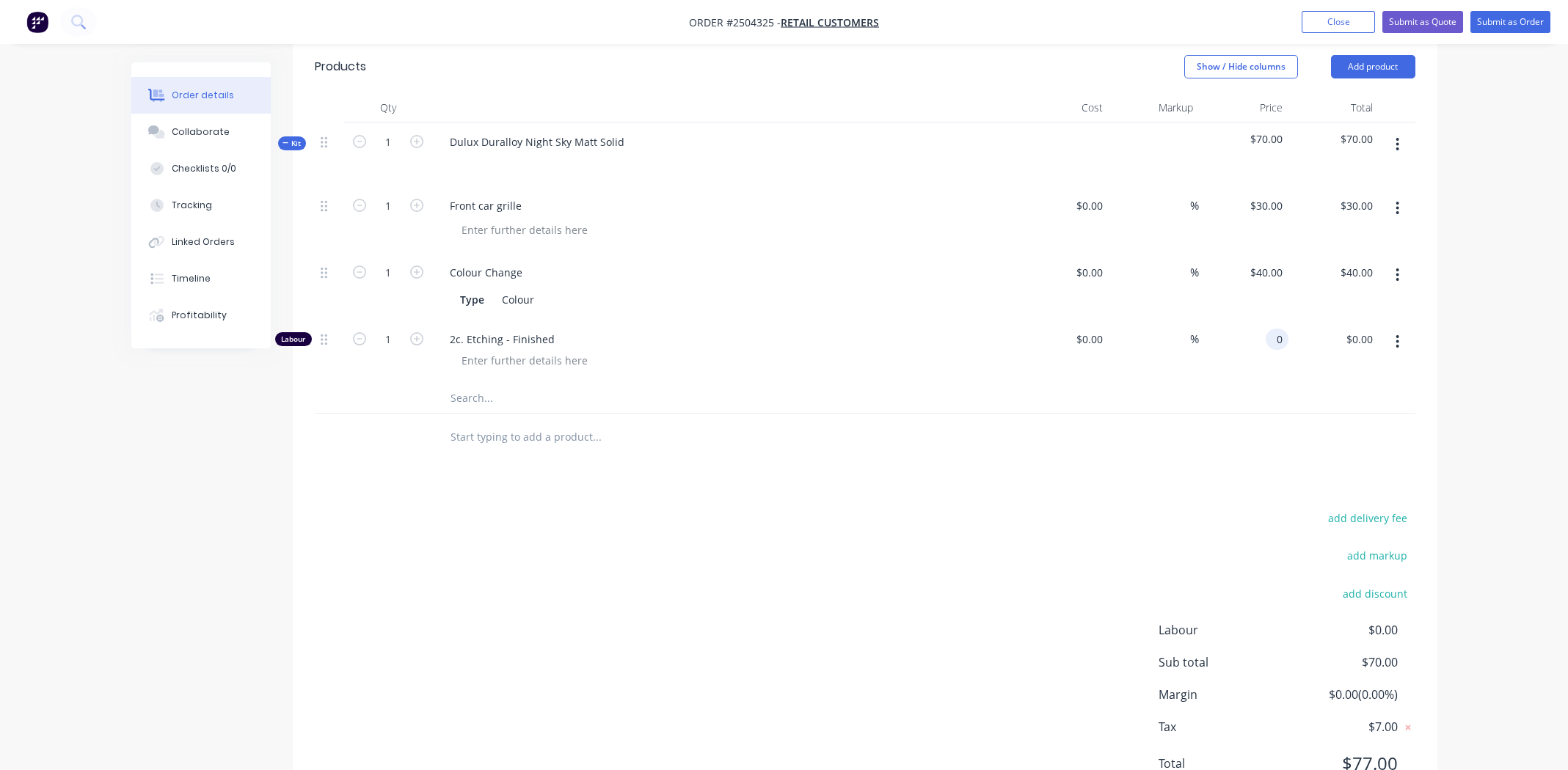
click at [631, 332] on input "0" at bounding box center [1280, 339] width 17 height 21
type input "$45.00"
click at [384, 340] on input "1" at bounding box center [388, 339] width 38 height 22
type input "0.33"
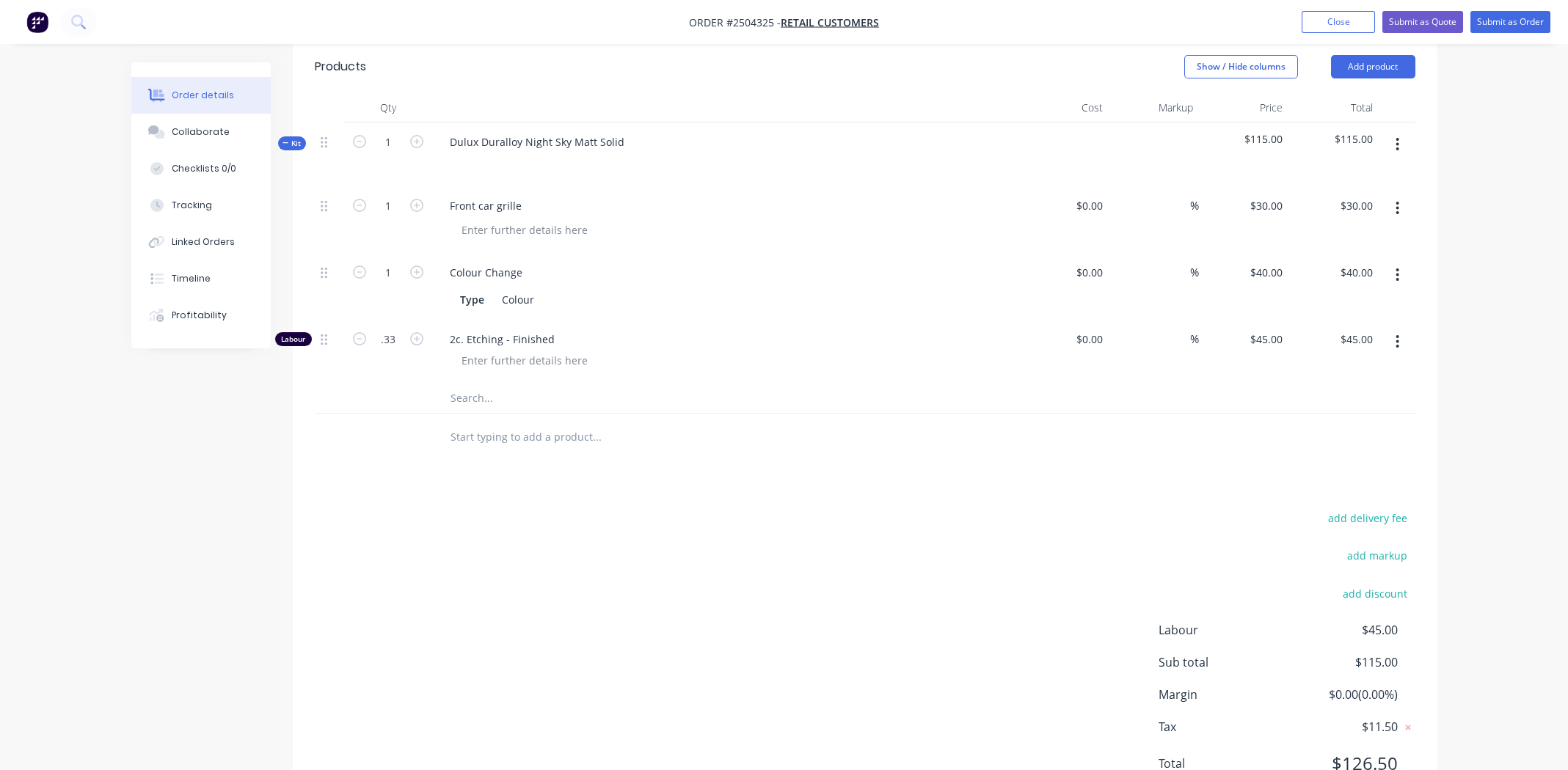
type input "$14.85"
click at [631, 335] on div "45 45" at bounding box center [1276, 339] width 25 height 21
type input "$135.00"
type input "$44.55"
click at [631, 355] on div "Order details Collaborate Checklists 0/0 Tracking Linked Orders Timeline Profit…" at bounding box center [784, 241] width 1568 height 1190
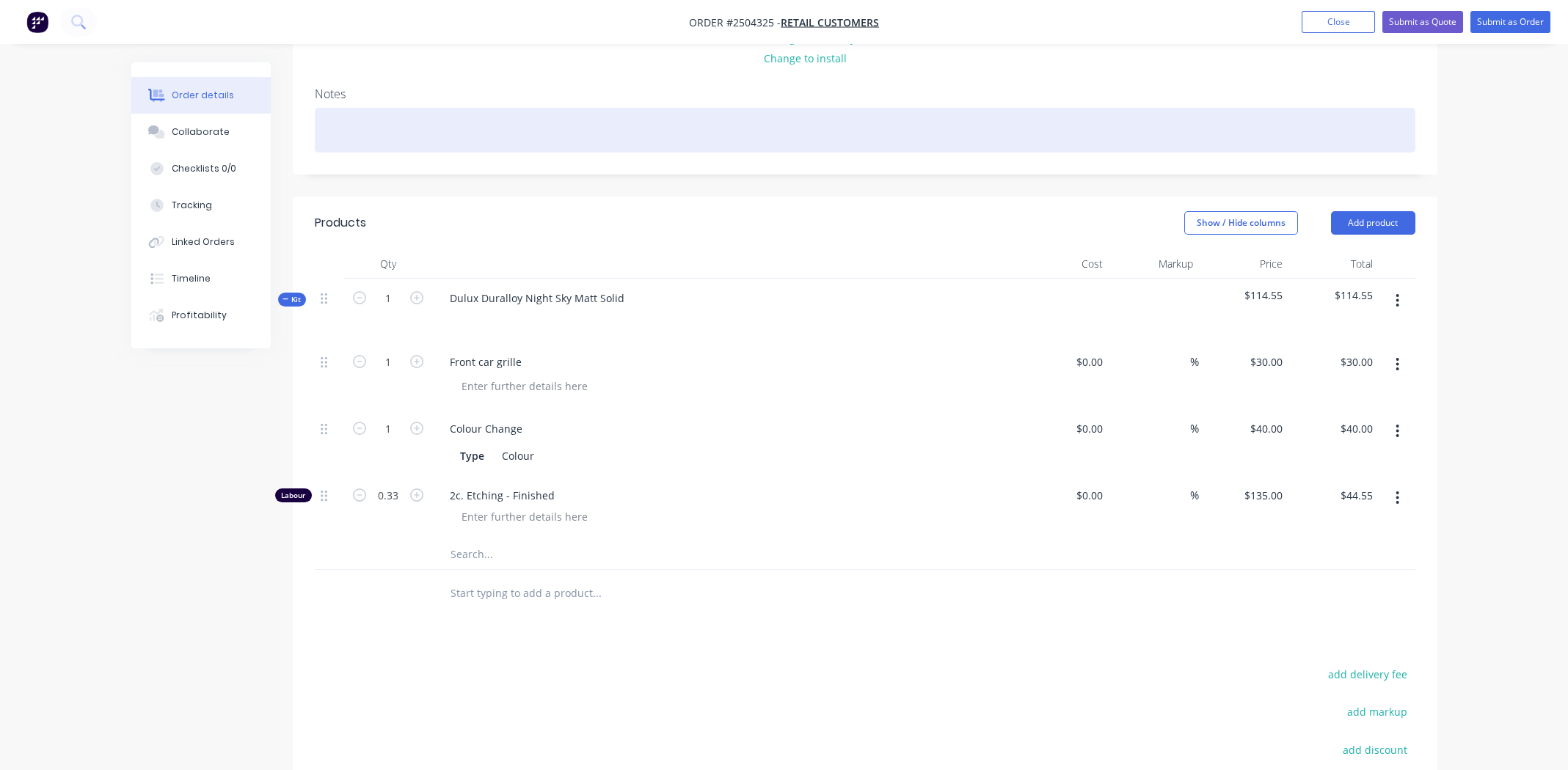
scroll to position [0, 0]
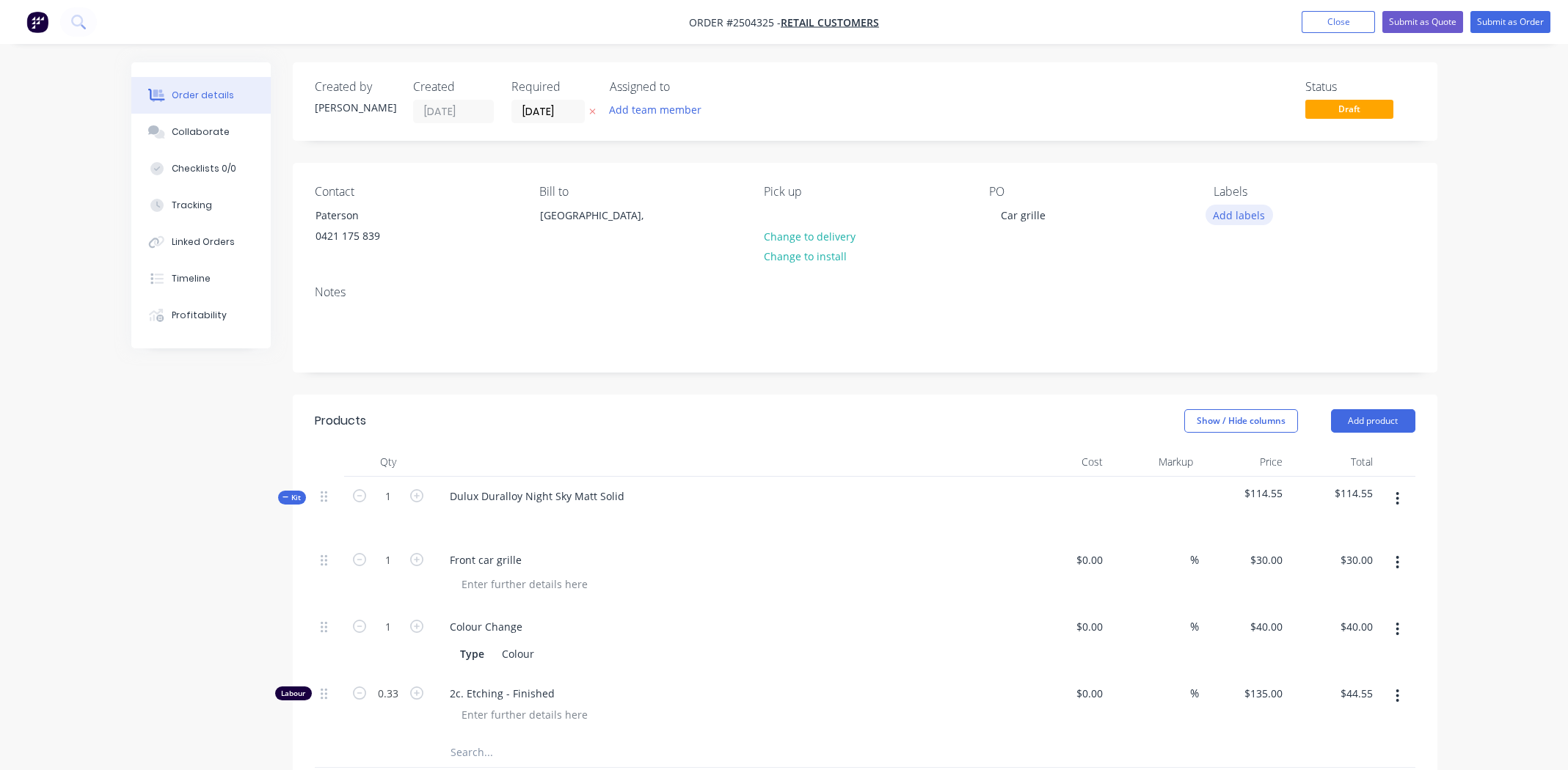
click at [631, 210] on button "Add labels" at bounding box center [1239, 214] width 68 height 20
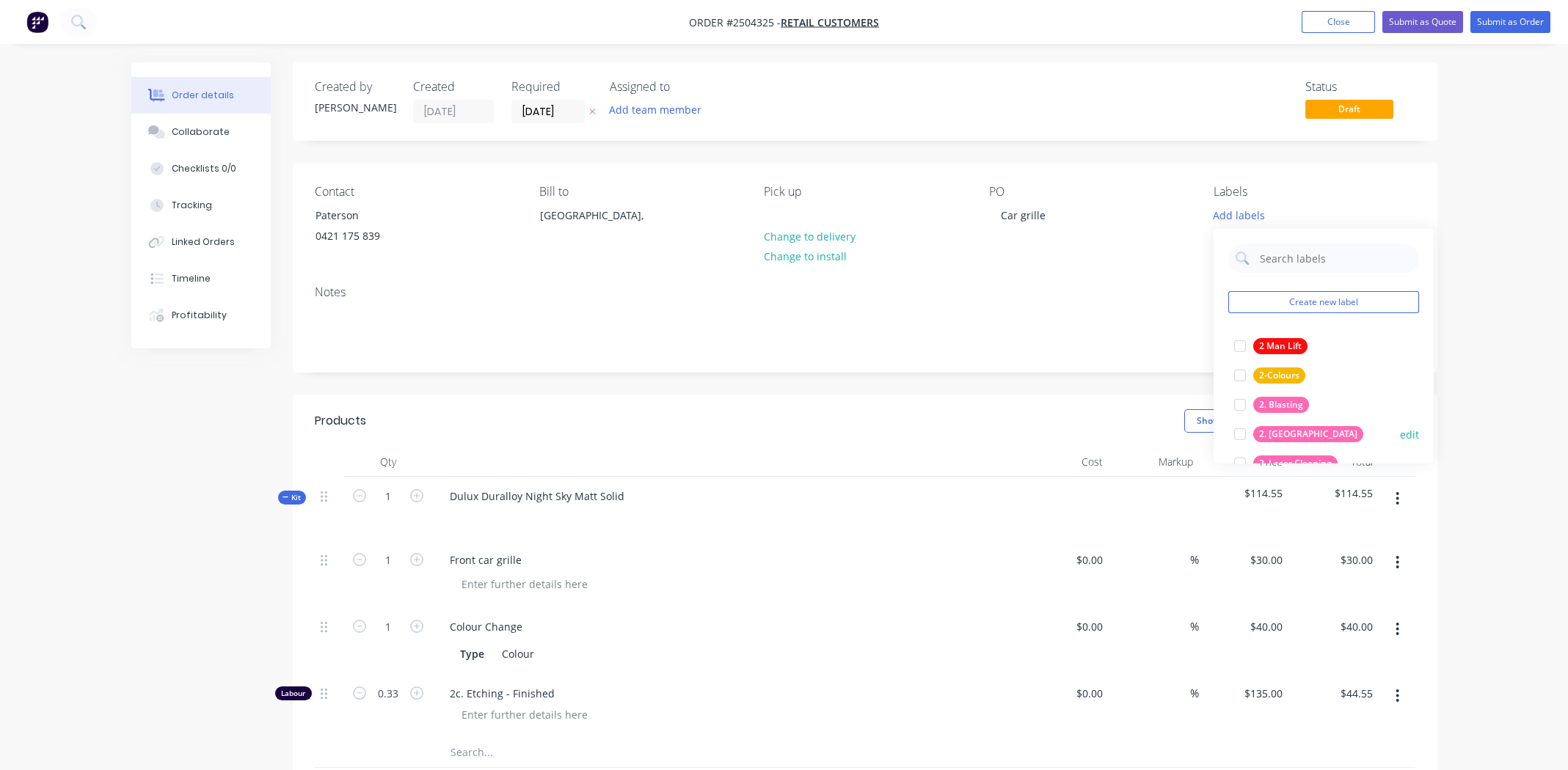
click at [631, 355] on div "2. [GEOGRAPHIC_DATA]" at bounding box center [1308, 434] width 110 height 16
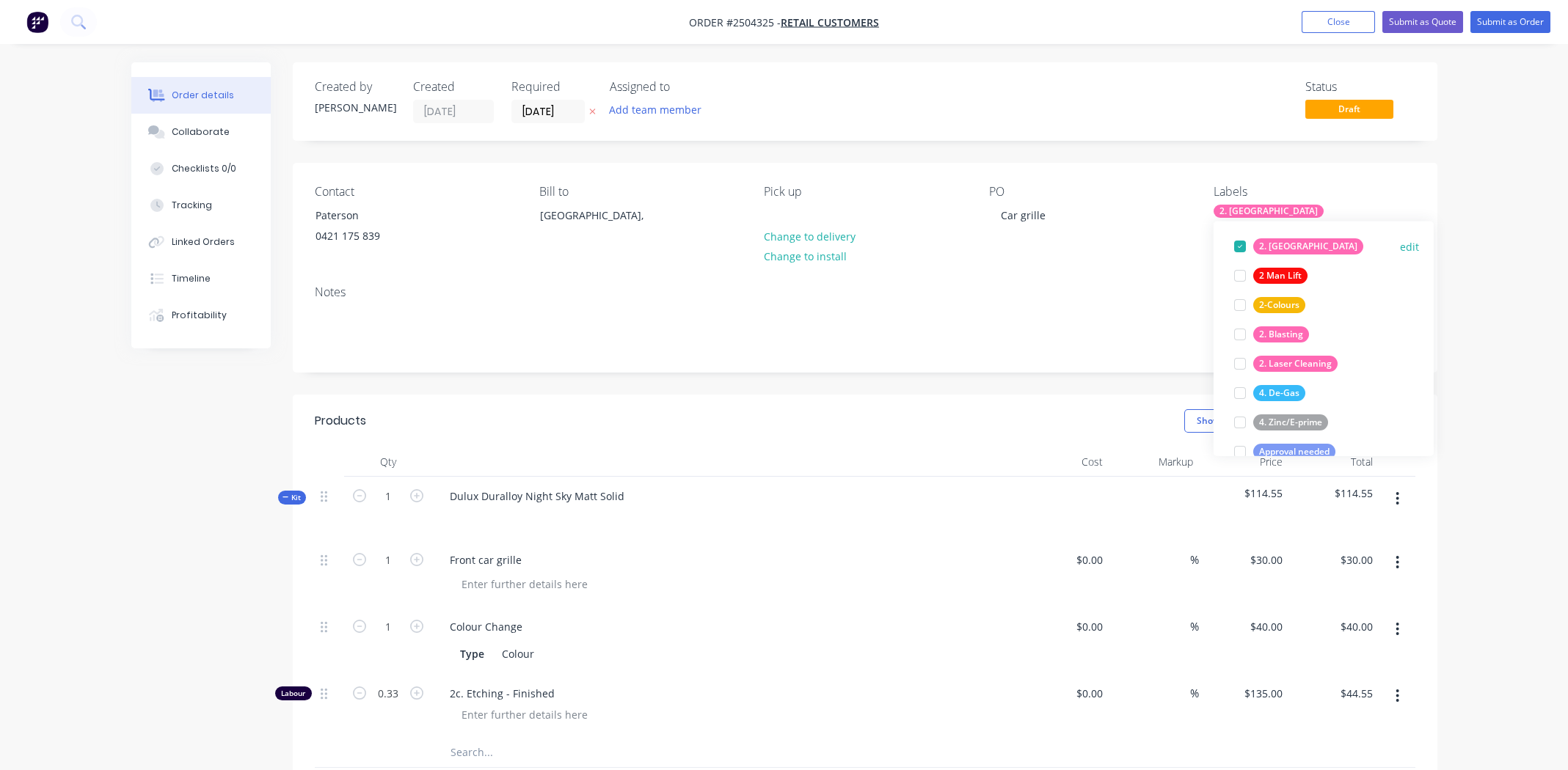
scroll to position [146, 0]
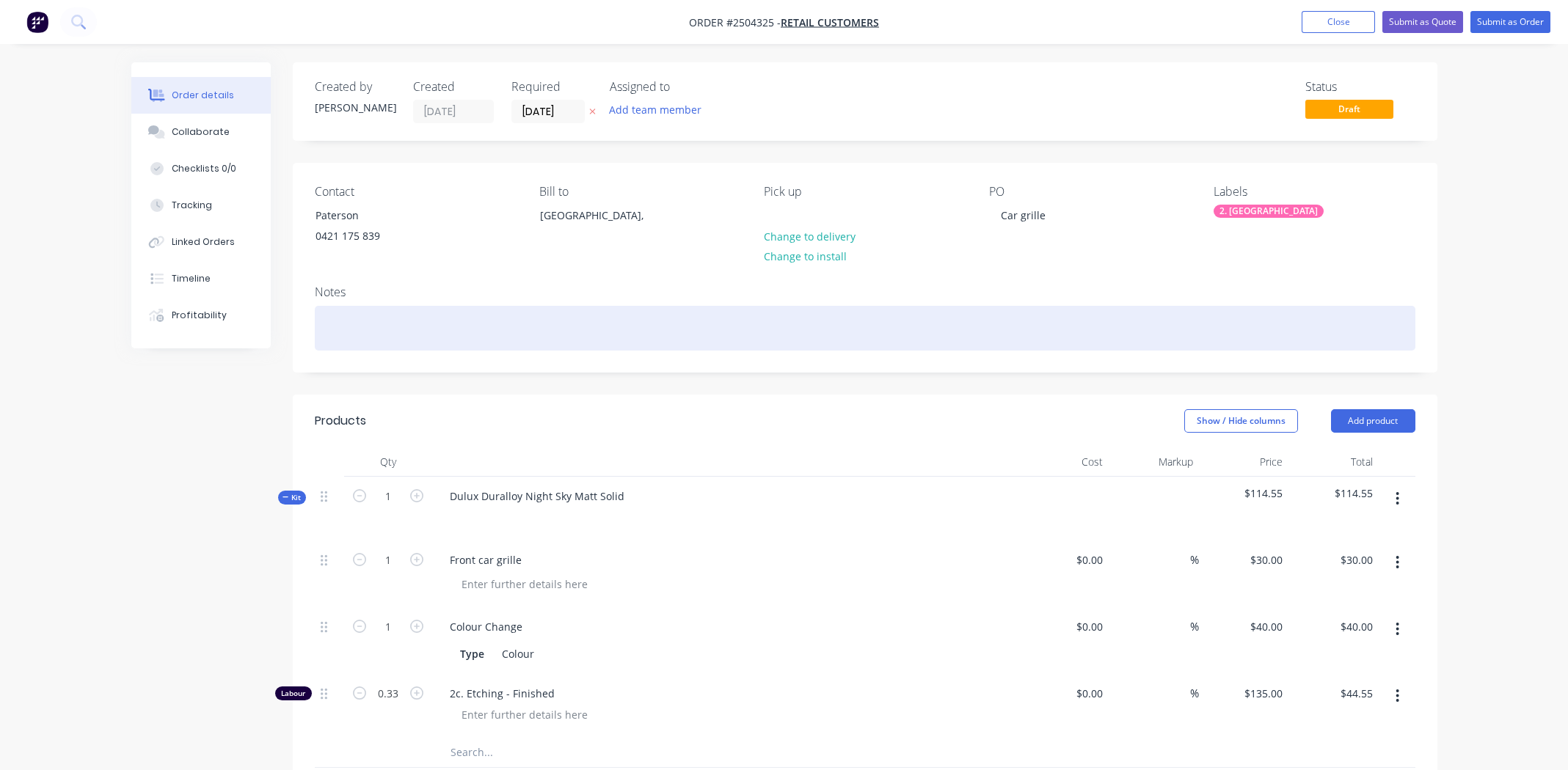
click at [491, 309] on div at bounding box center [865, 328] width 1101 height 45
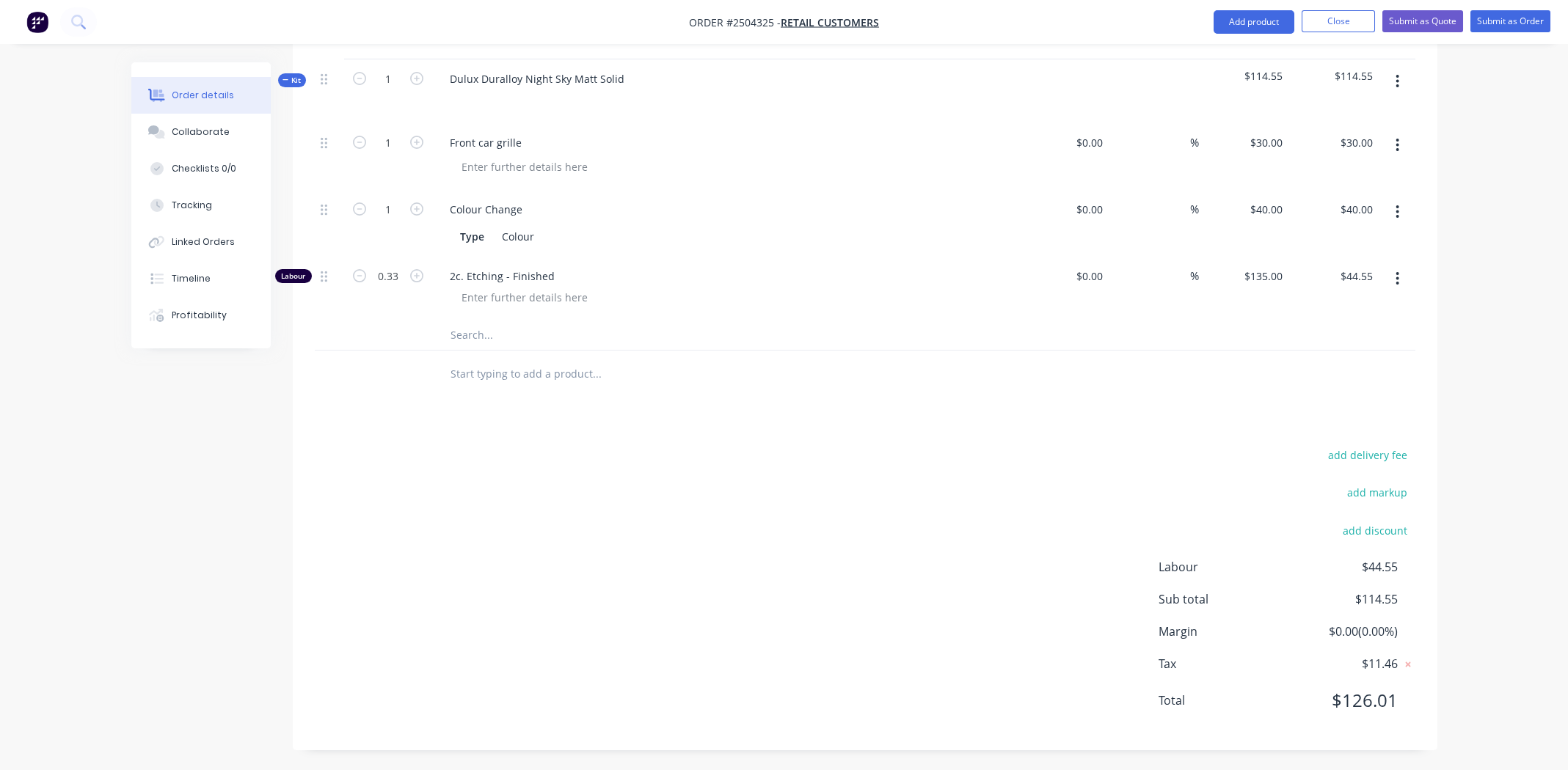
scroll to position [418, 0]
click at [631, 23] on button "Submit as Order" at bounding box center [1511, 21] width 80 height 22
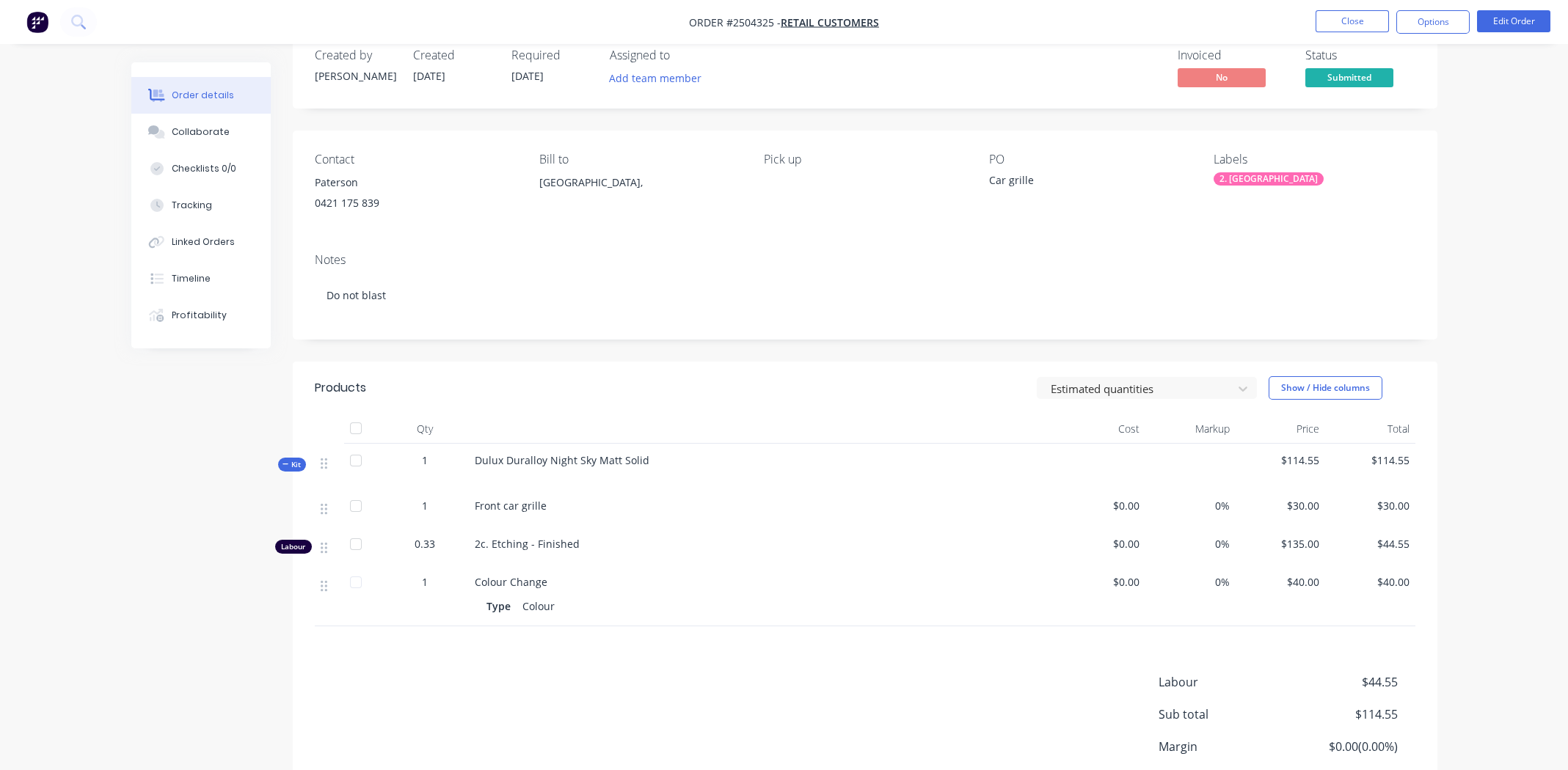
scroll to position [0, 0]
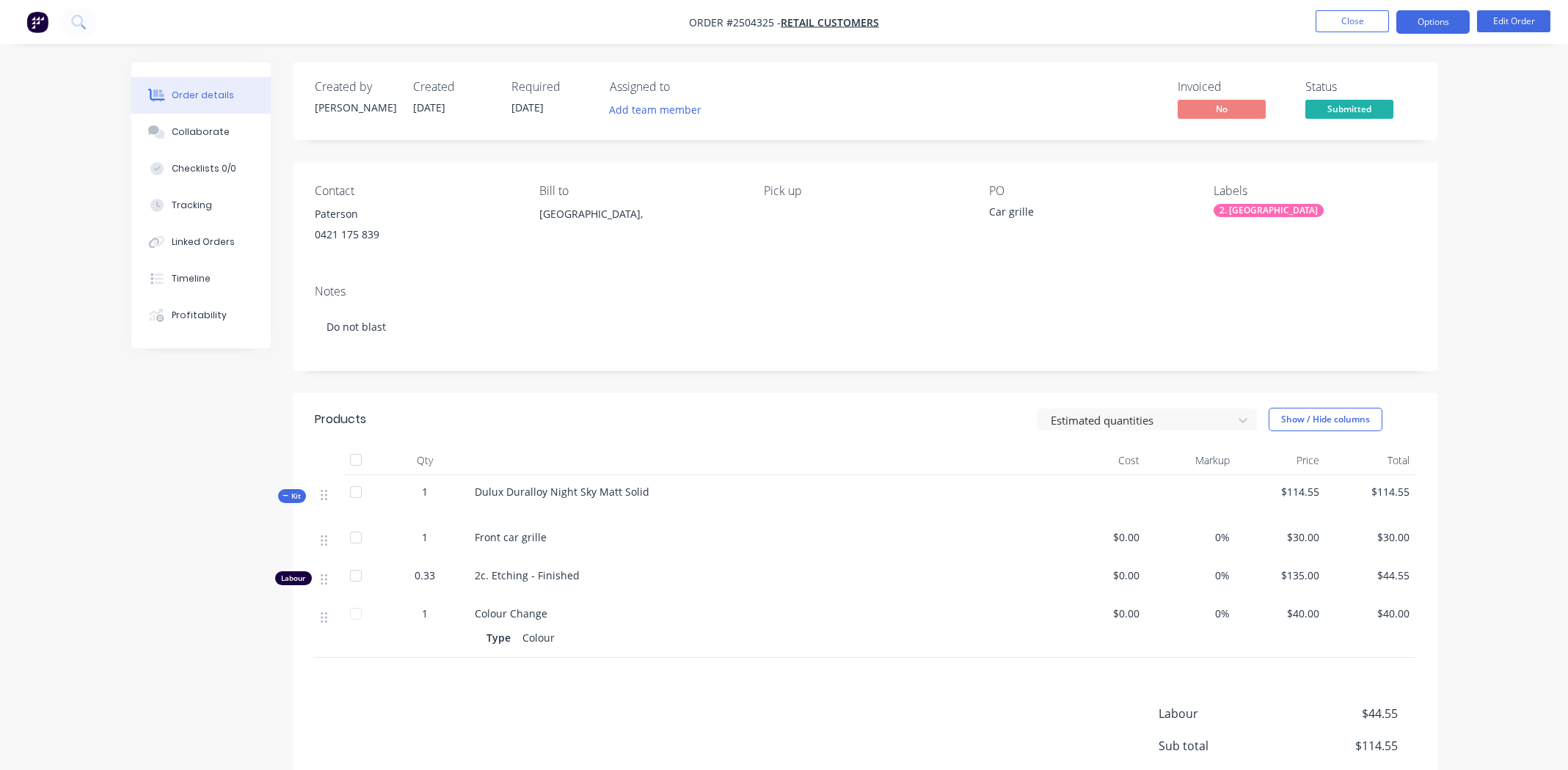
click at [631, 19] on button "Options" at bounding box center [1432, 22] width 74 height 24
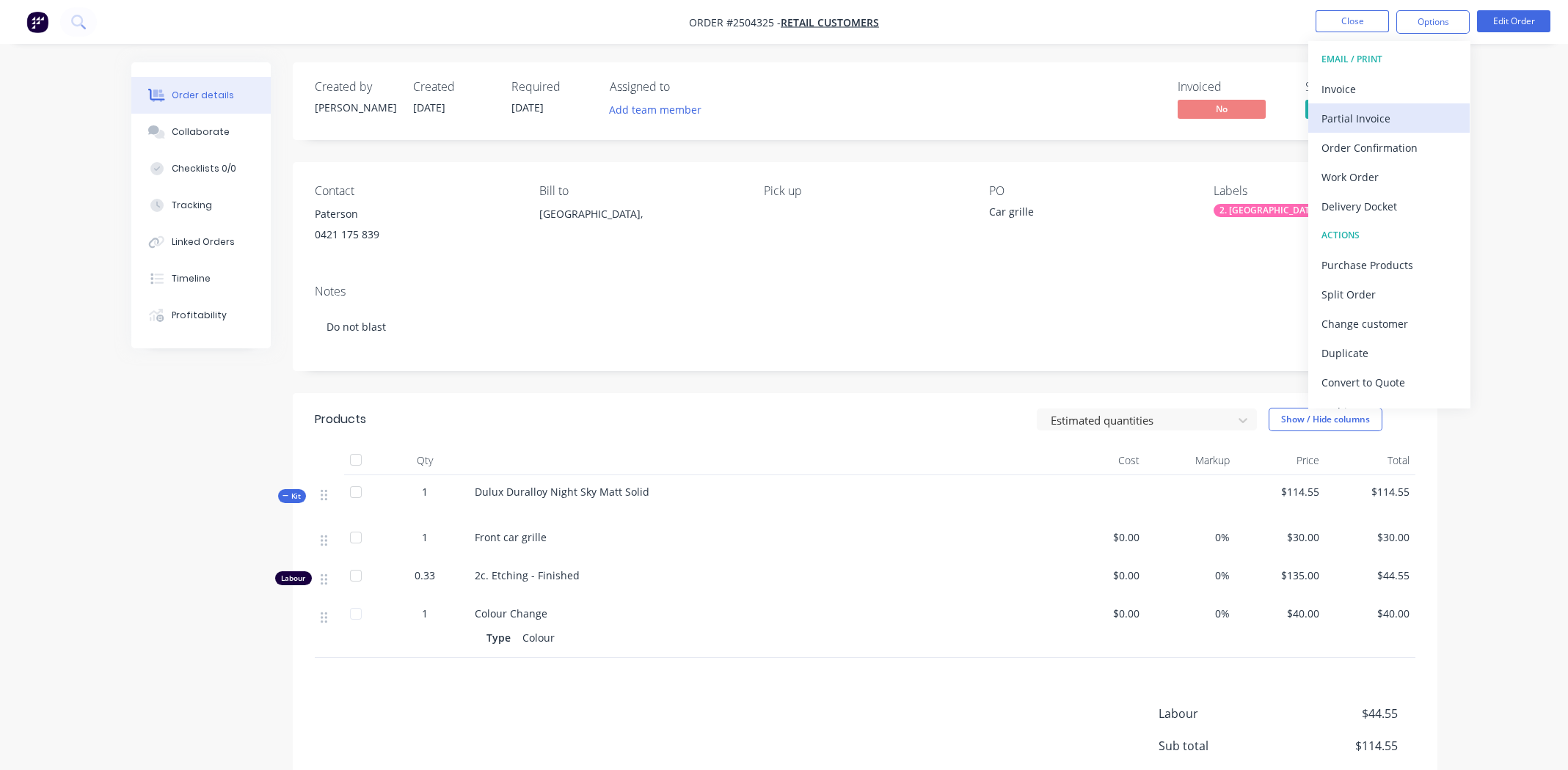
click at [631, 113] on div "Partial Invoice" at bounding box center [1388, 118] width 135 height 21
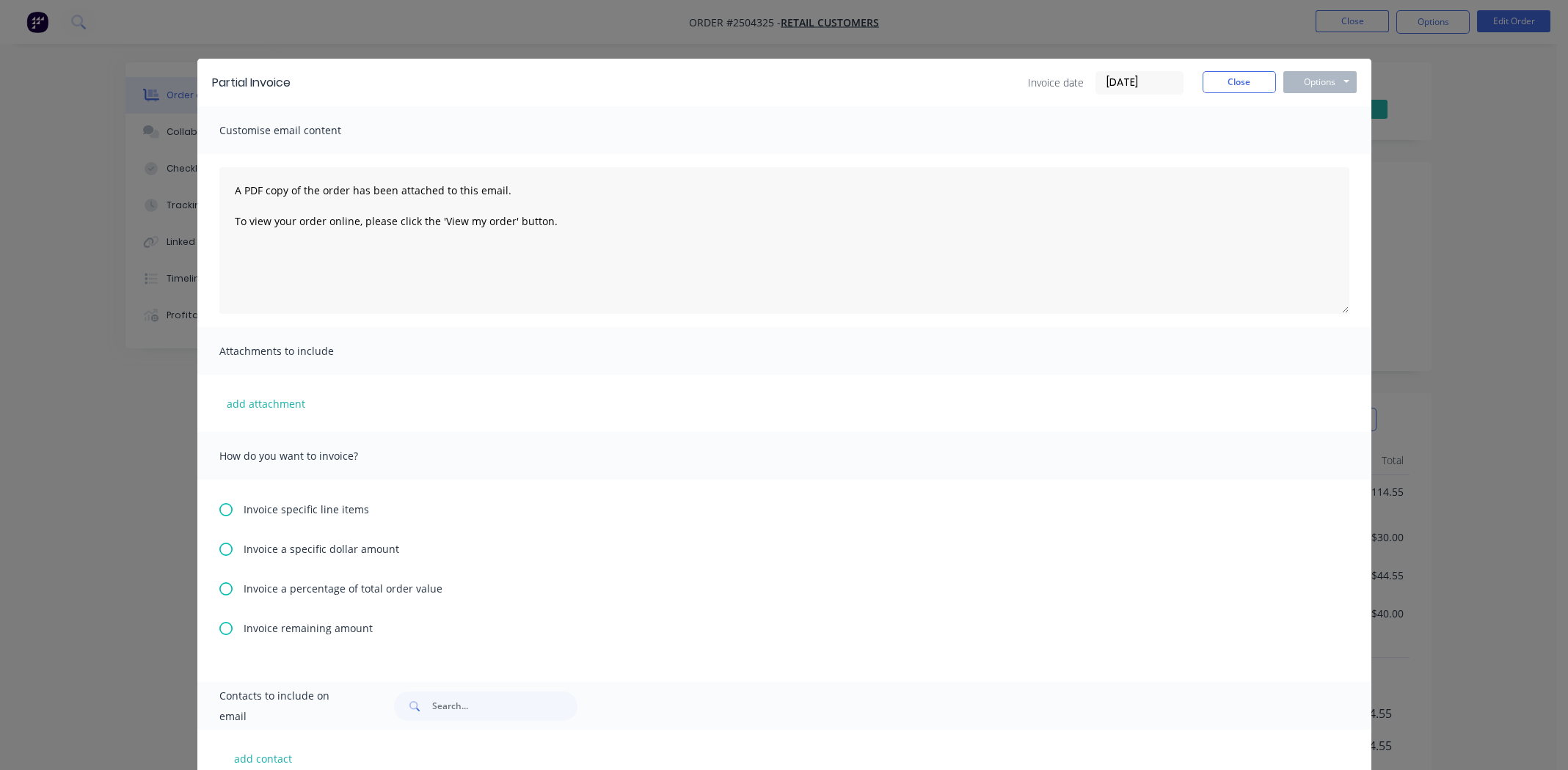
click at [266, 355] on span "Invoice a percentage of total order value" at bounding box center [343, 588] width 199 height 15
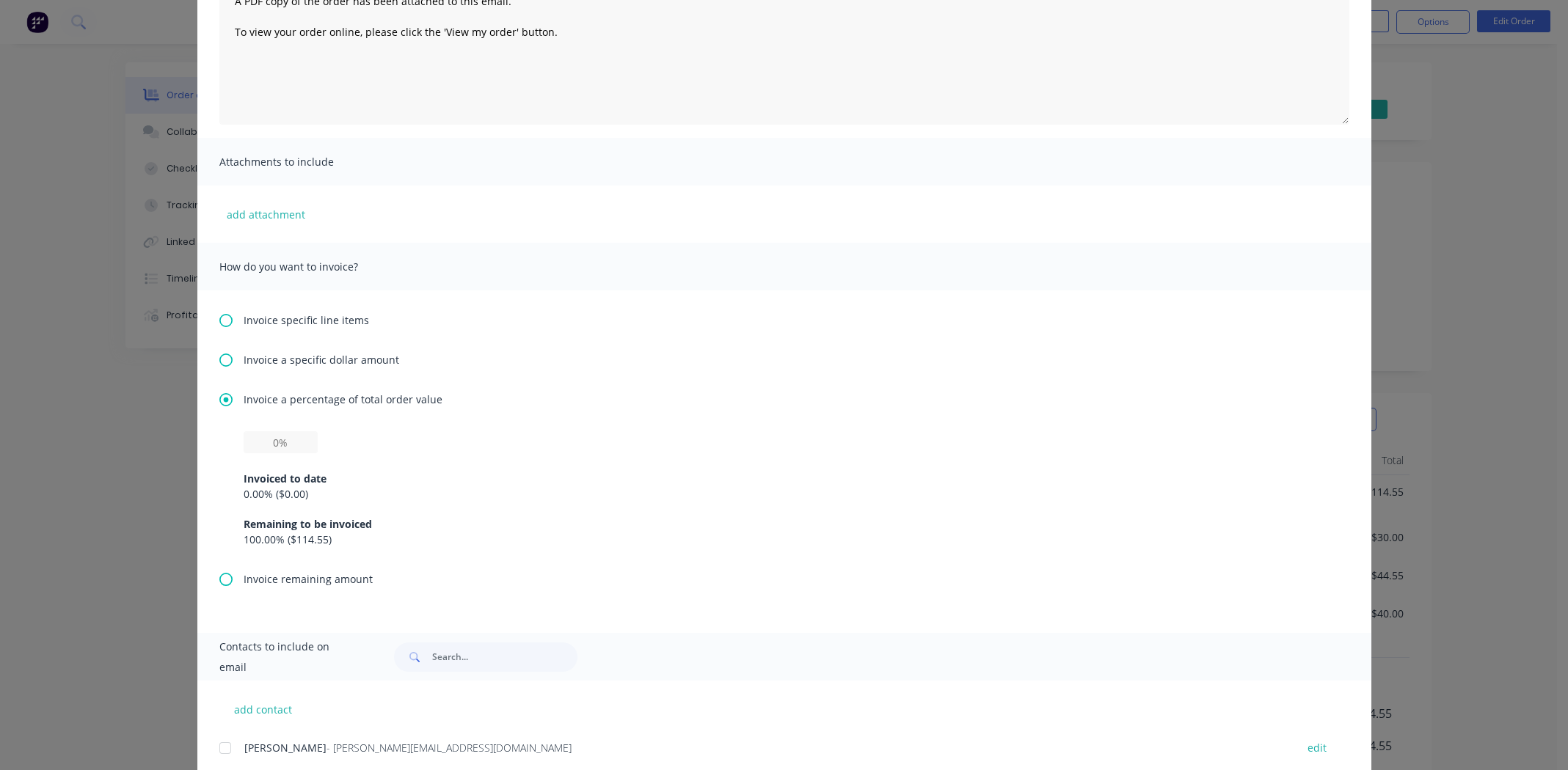
scroll to position [220, 0]
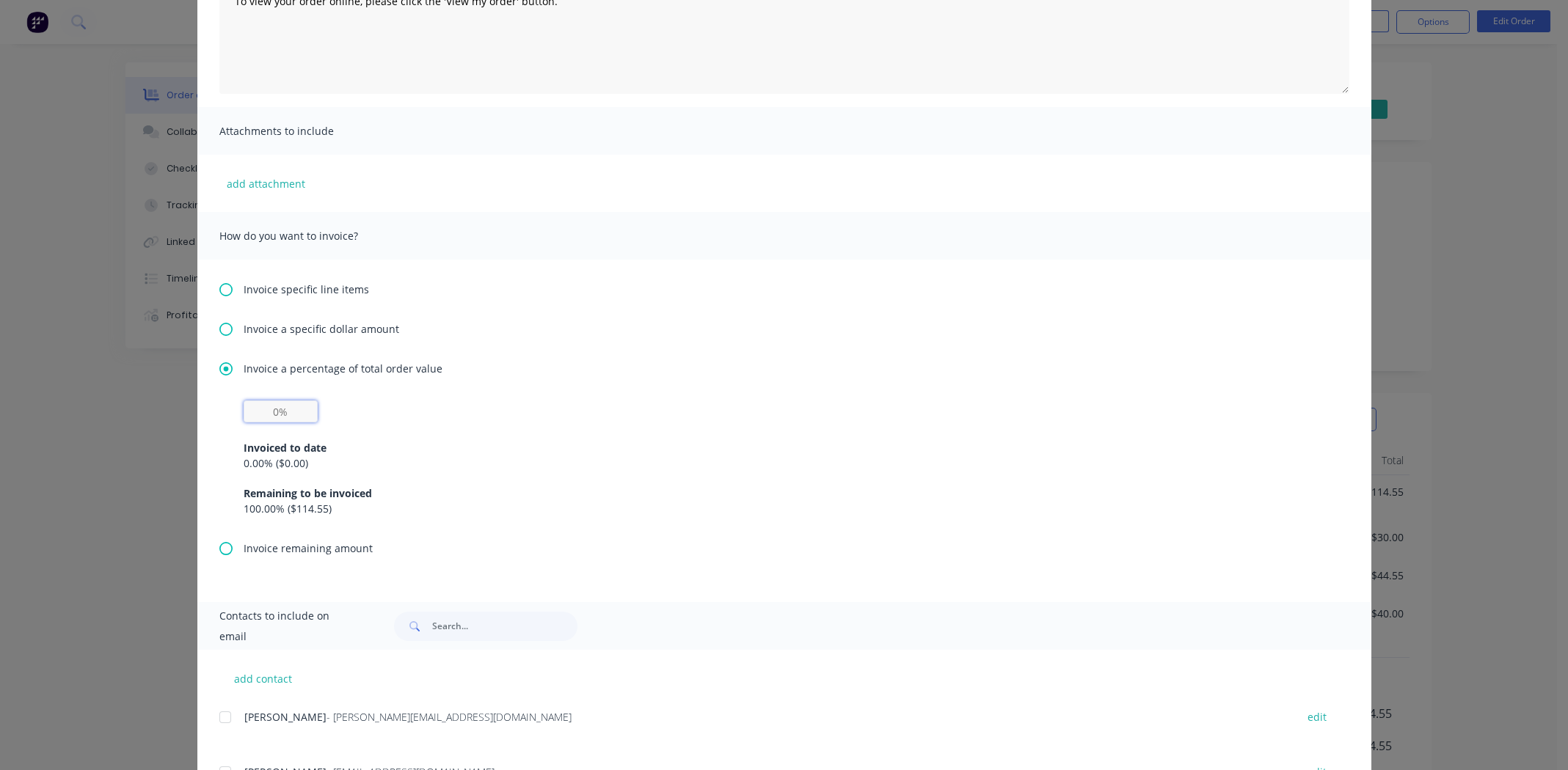
click at [267, 355] on input "text" at bounding box center [281, 411] width 75 height 22
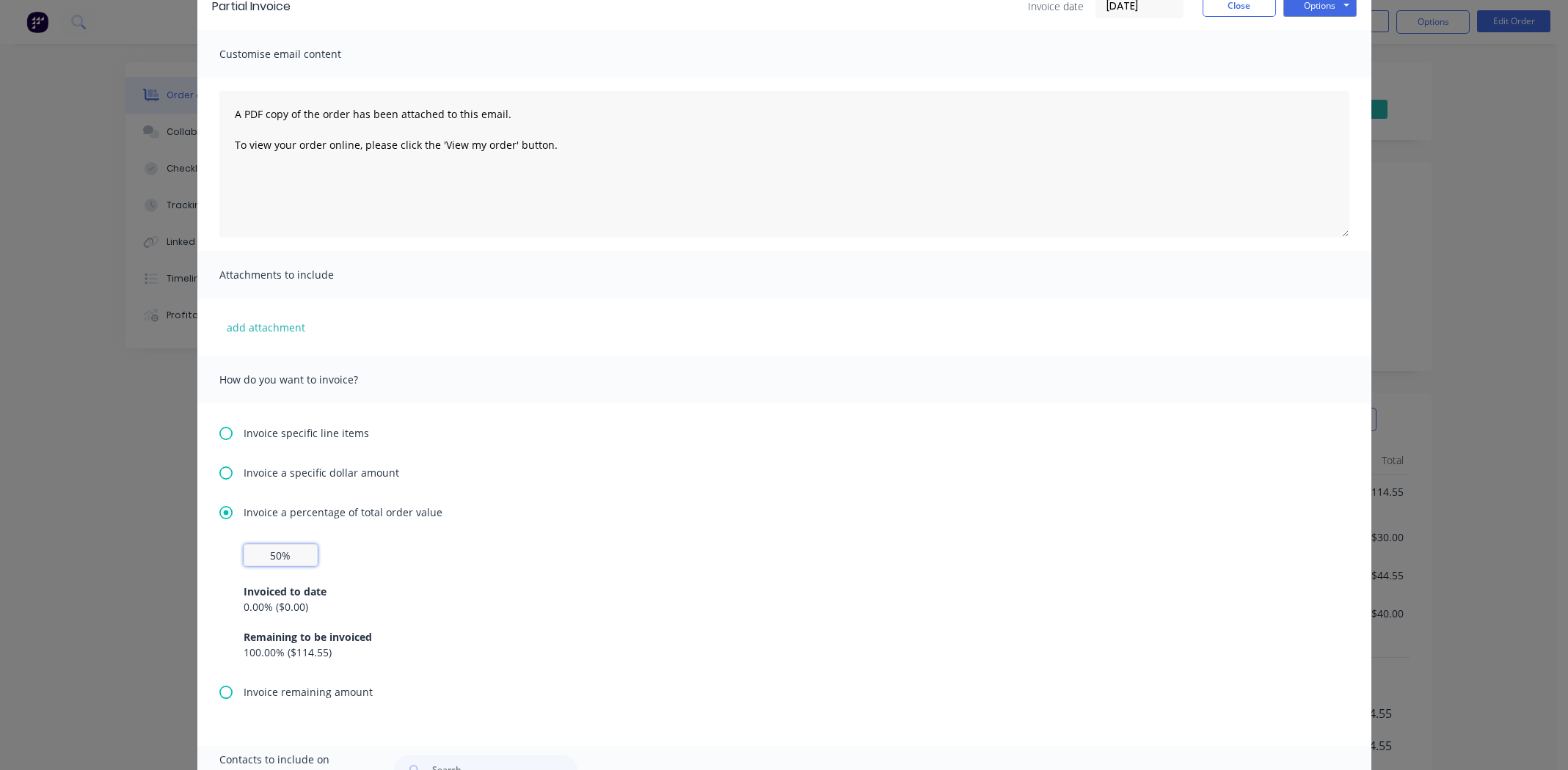
scroll to position [0, 0]
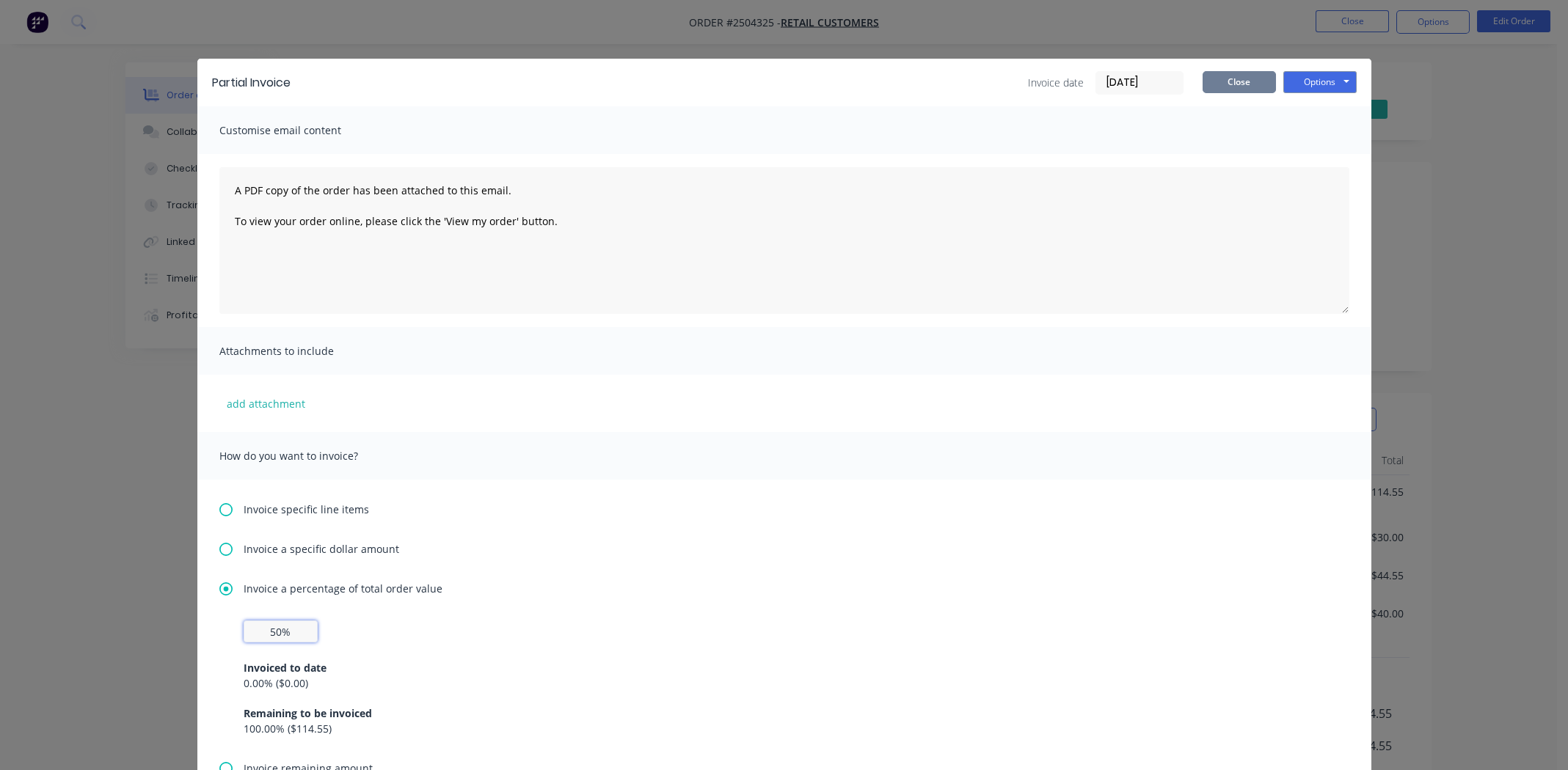
type input "50%"
click at [631, 82] on button "Close" at bounding box center [1239, 81] width 74 height 22
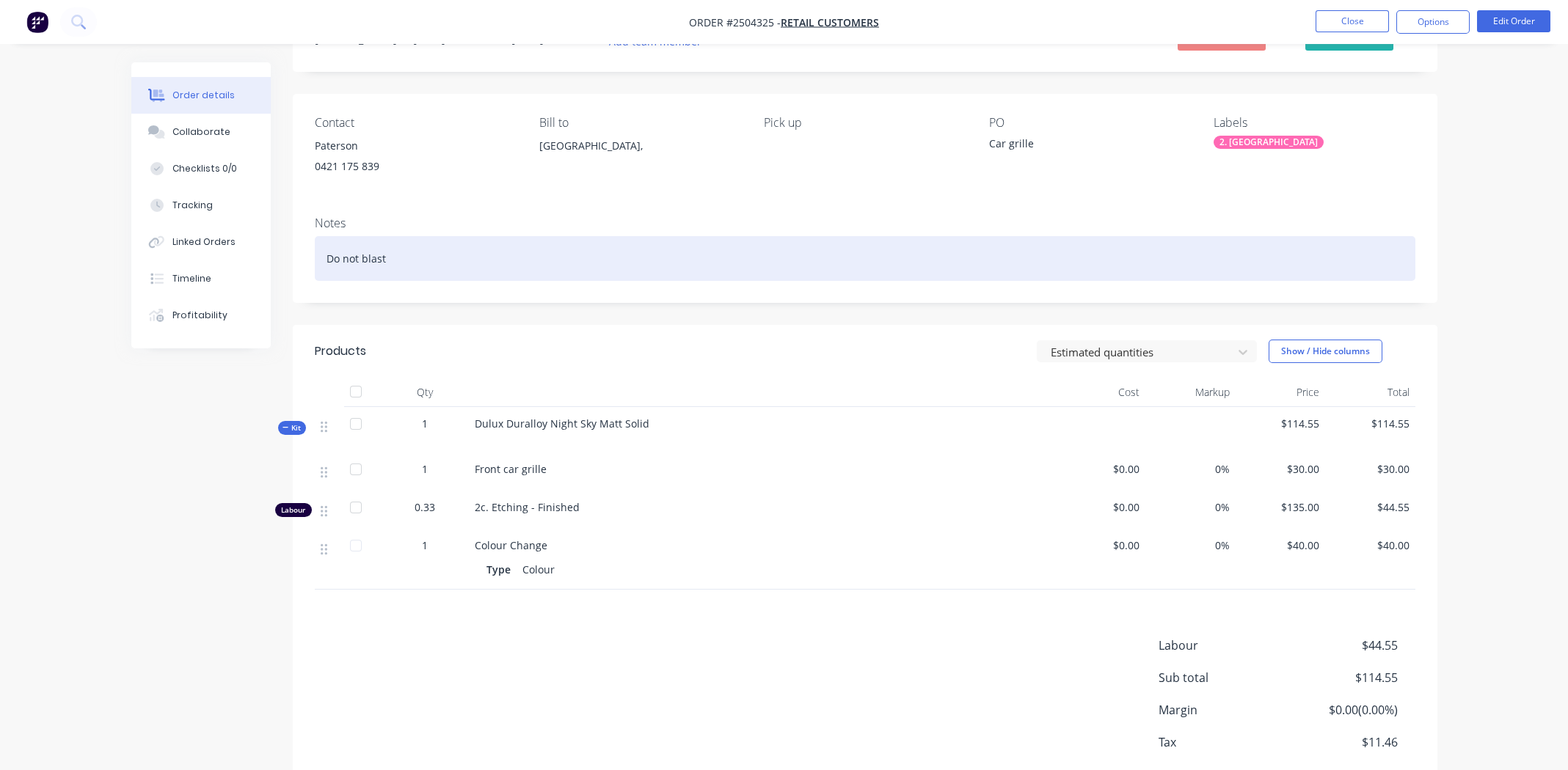
scroll to position [150, 0]
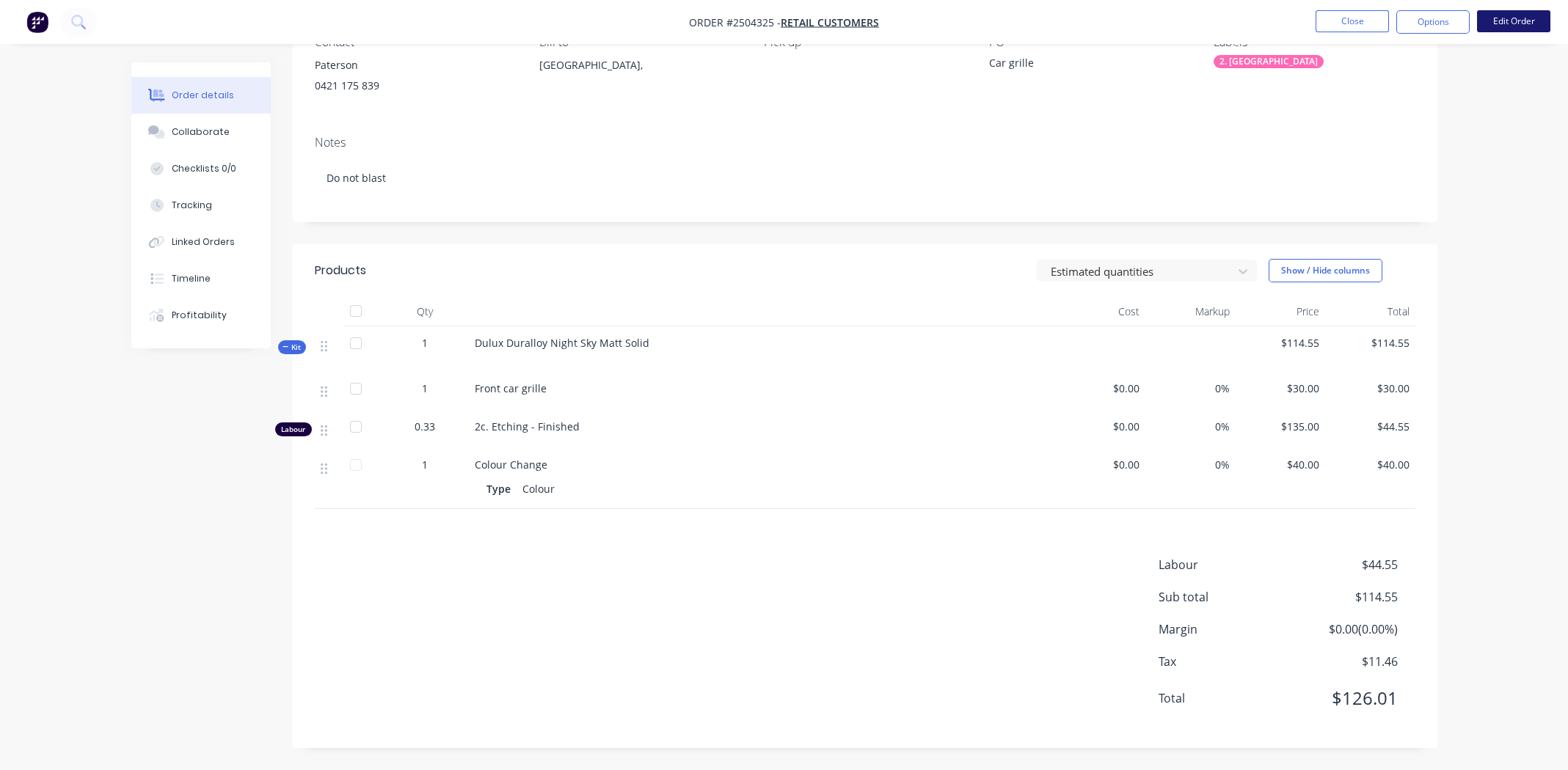
click at [631, 23] on button "Edit Order" at bounding box center [1514, 21] width 74 height 22
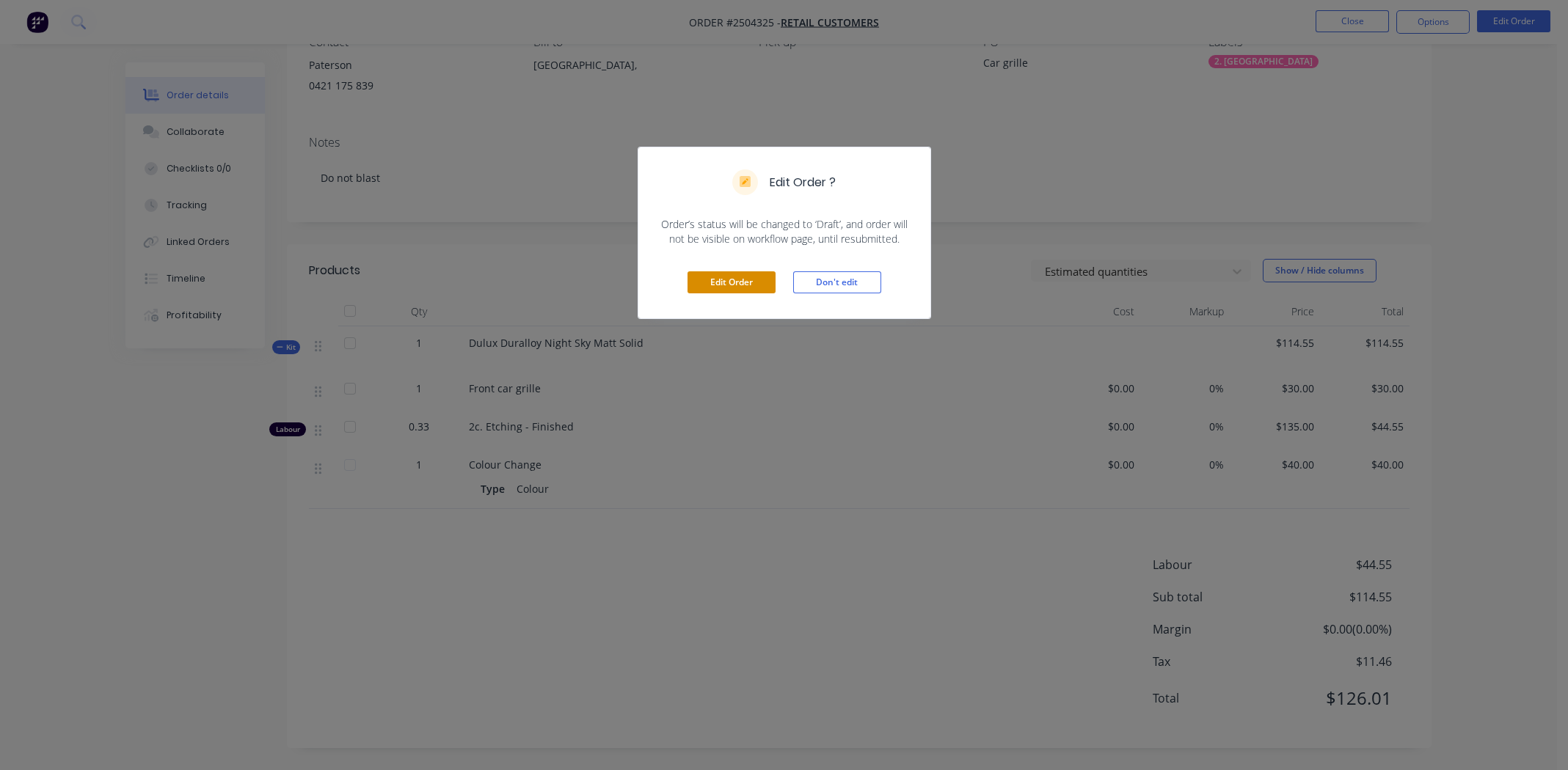
click at [631, 286] on button "Edit Order" at bounding box center [732, 282] width 88 height 22
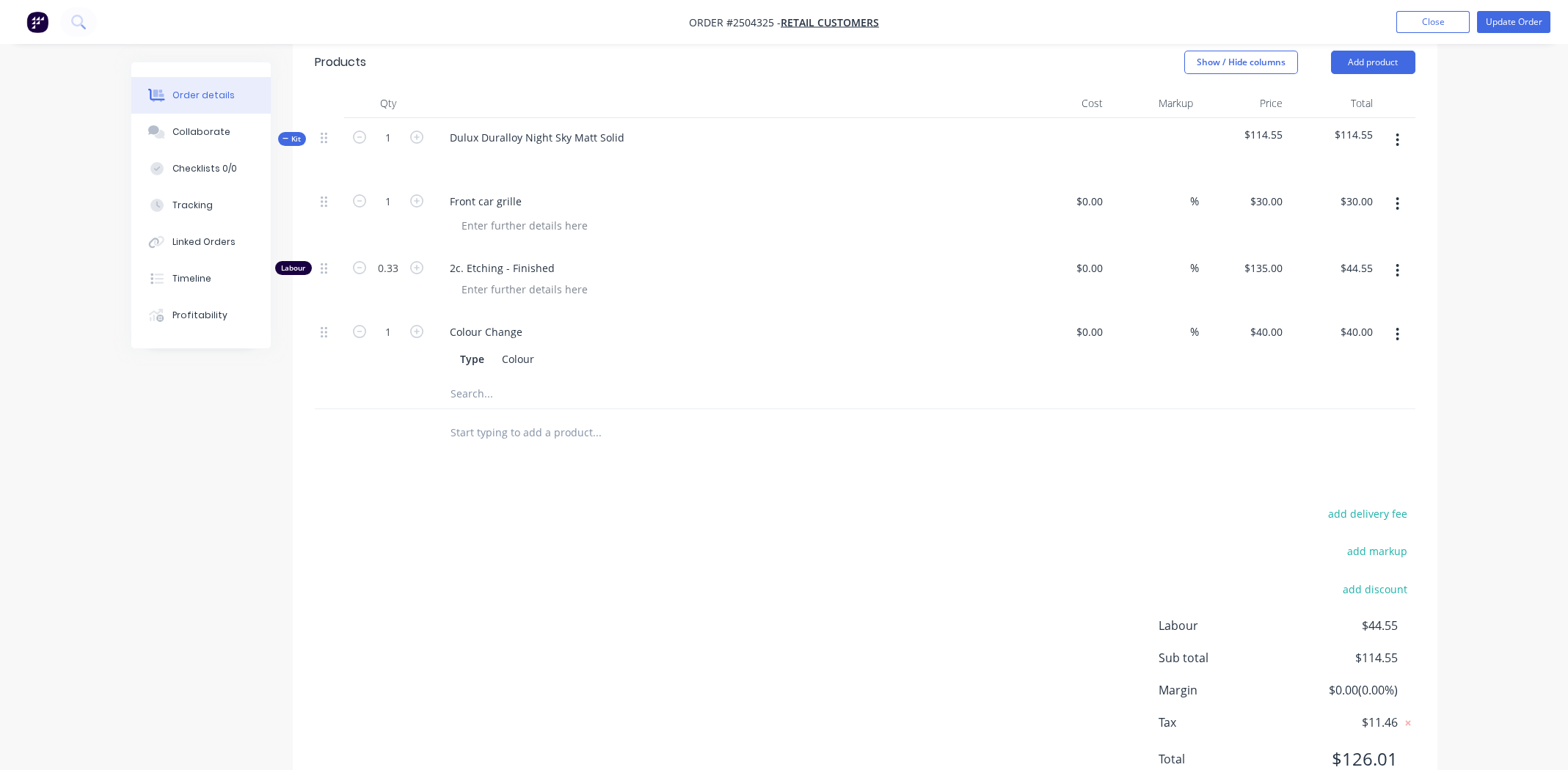
scroll to position [418, 0]
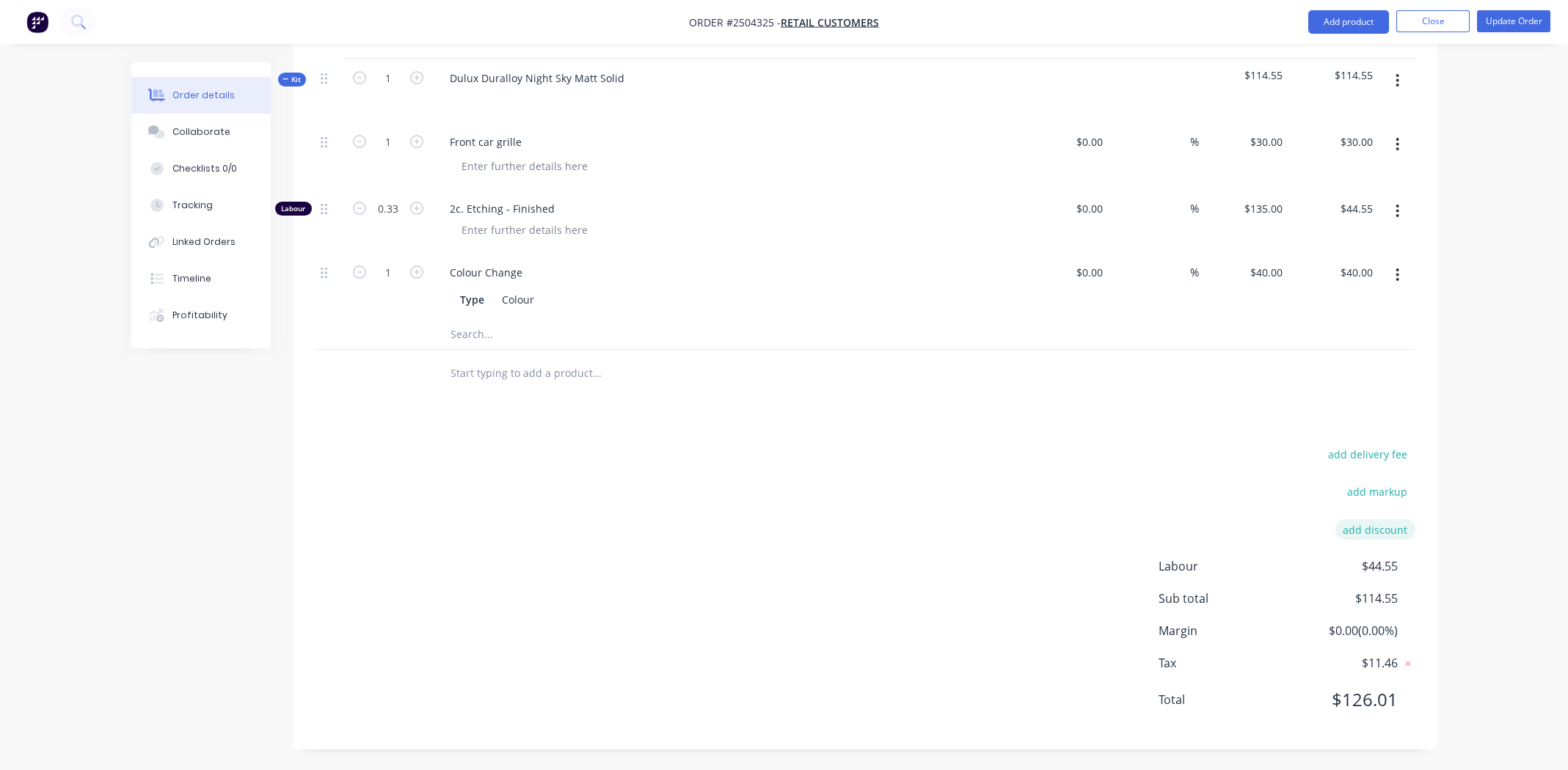
click at [631, 355] on button "add discount" at bounding box center [1376, 529] width 80 height 20
click at [631, 355] on input at bounding box center [1358, 534] width 66 height 22
type input "10"
click at [631, 355] on input at bounding box center [1237, 534] width 139 height 22
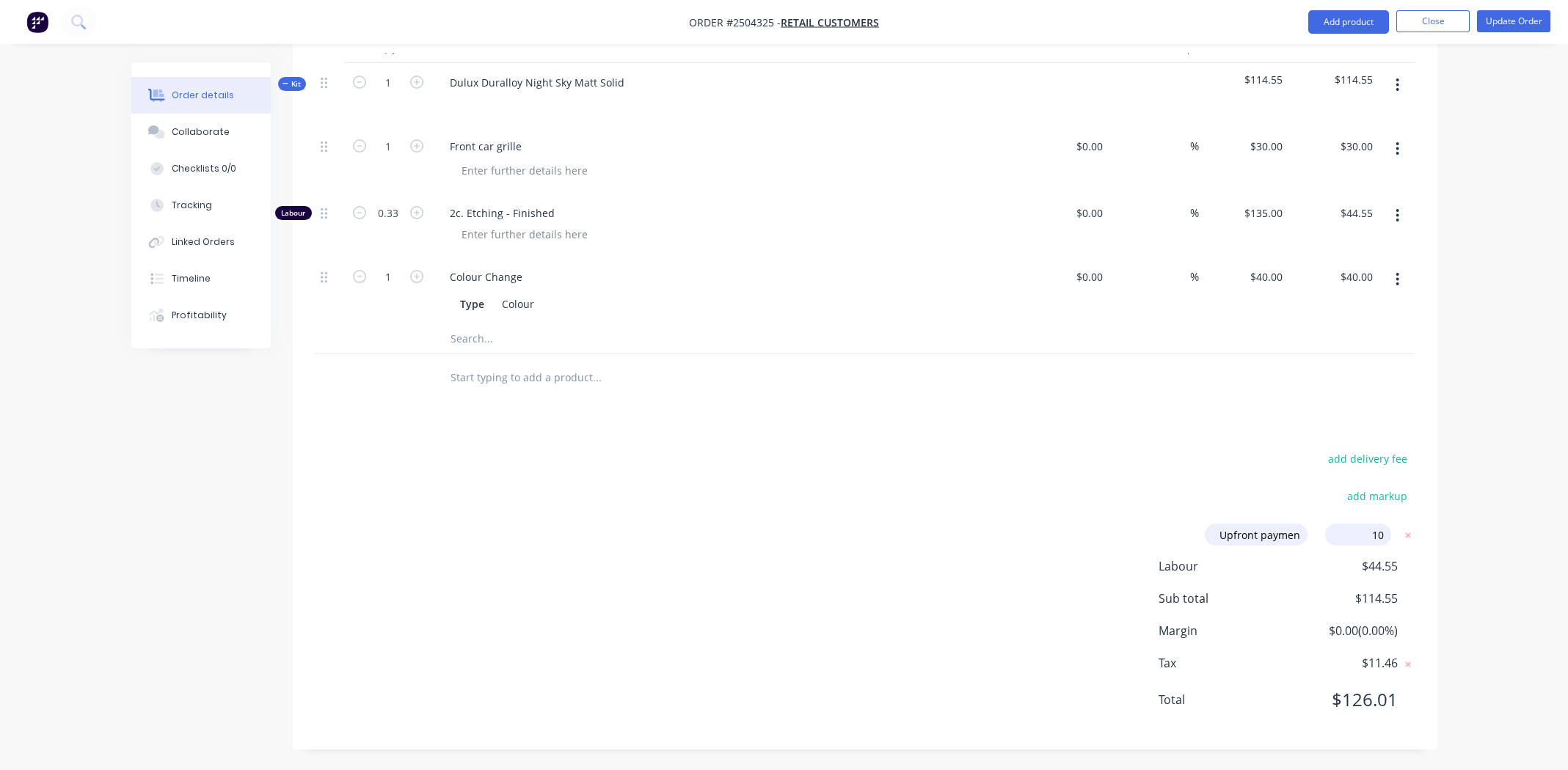
type input "Upfront payment"
click at [631, 27] on button "Update Order" at bounding box center [1514, 21] width 74 height 22
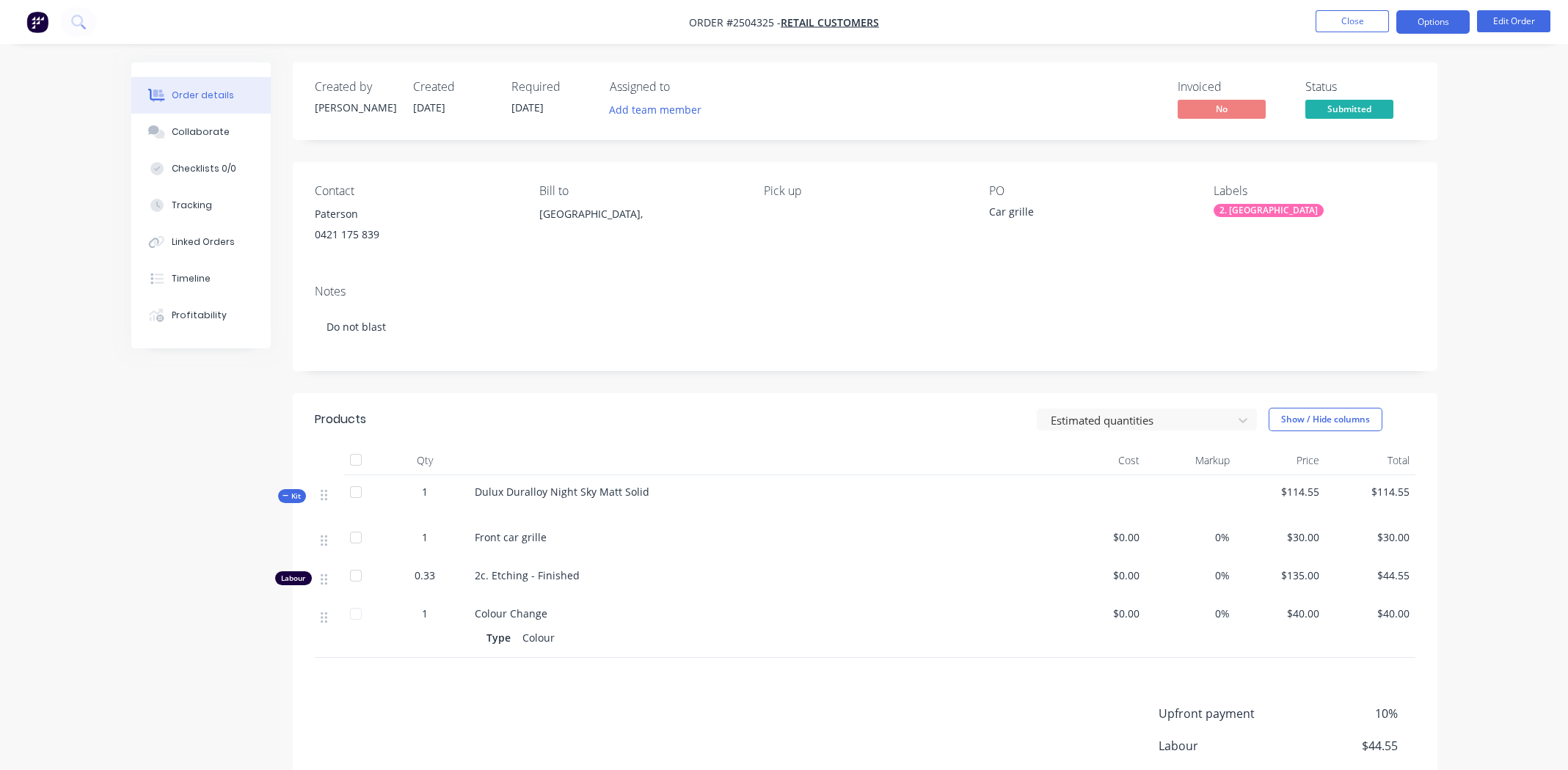
click at [631, 27] on button "Options" at bounding box center [1432, 22] width 74 height 24
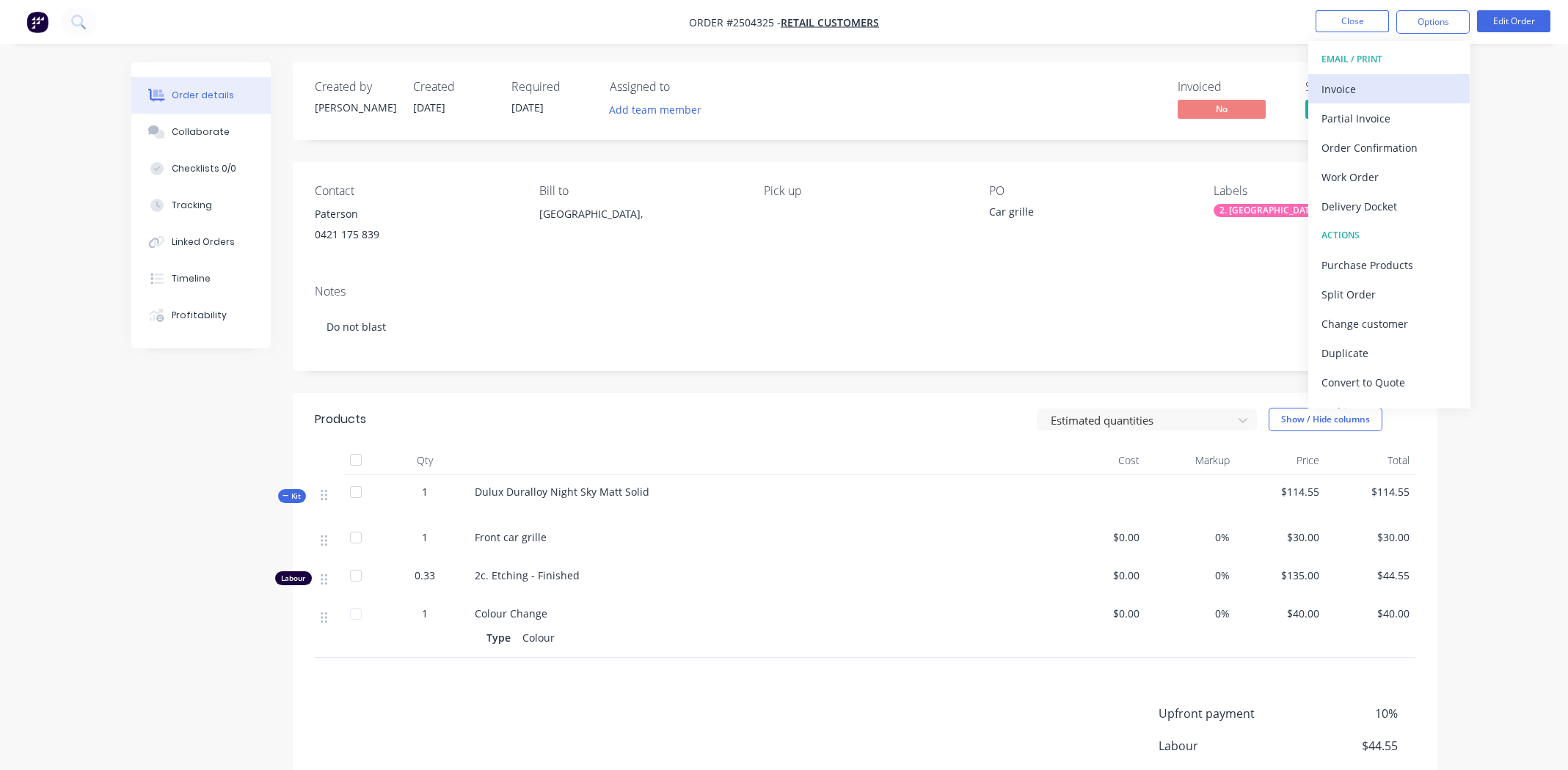
click at [631, 80] on div "Invoice" at bounding box center [1388, 89] width 135 height 21
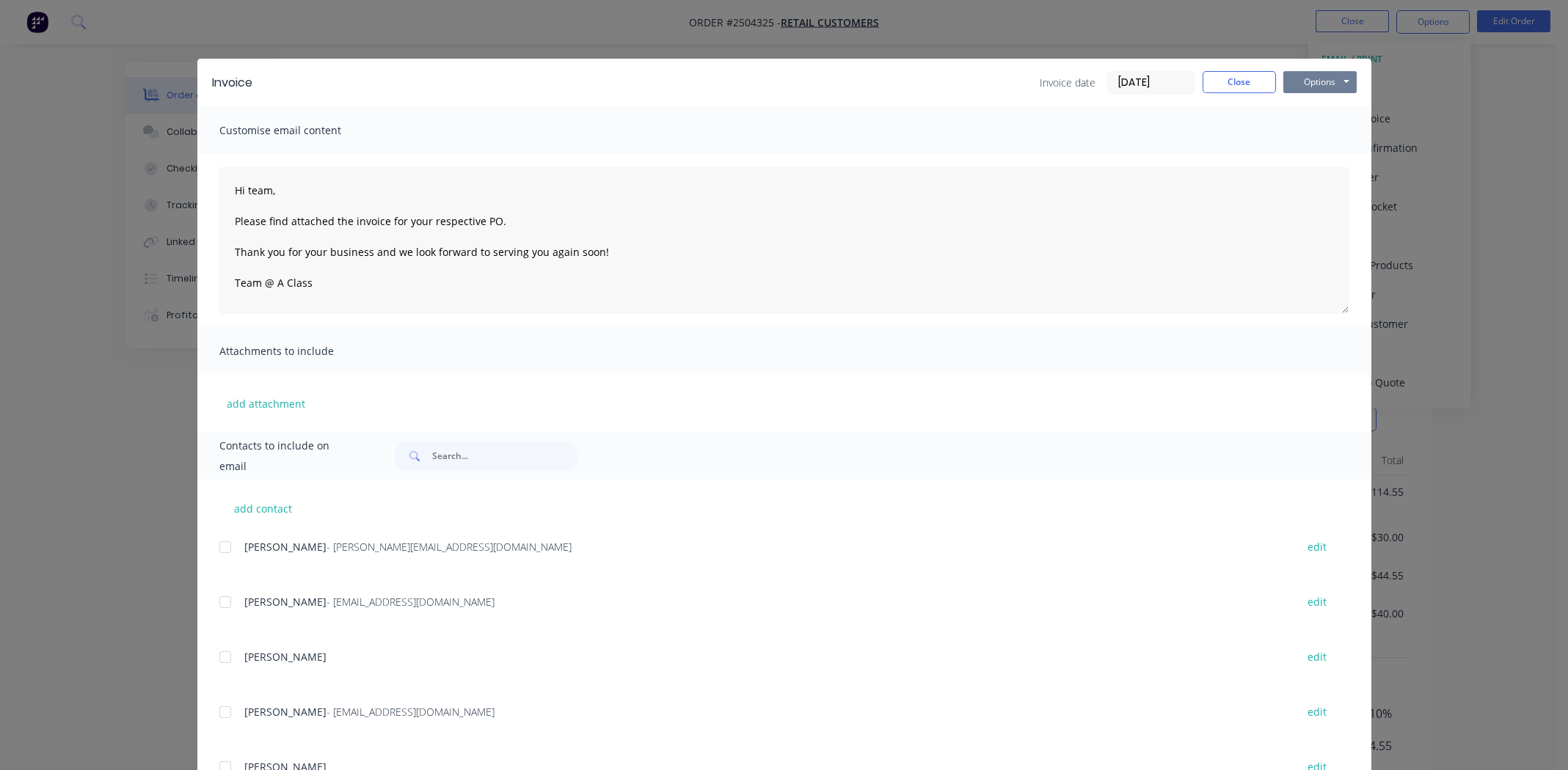
click at [631, 81] on button "Options" at bounding box center [1320, 81] width 74 height 22
click at [631, 136] on button "Print" at bounding box center [1330, 132] width 94 height 24
click at [631, 87] on button "Close" at bounding box center [1239, 81] width 74 height 22
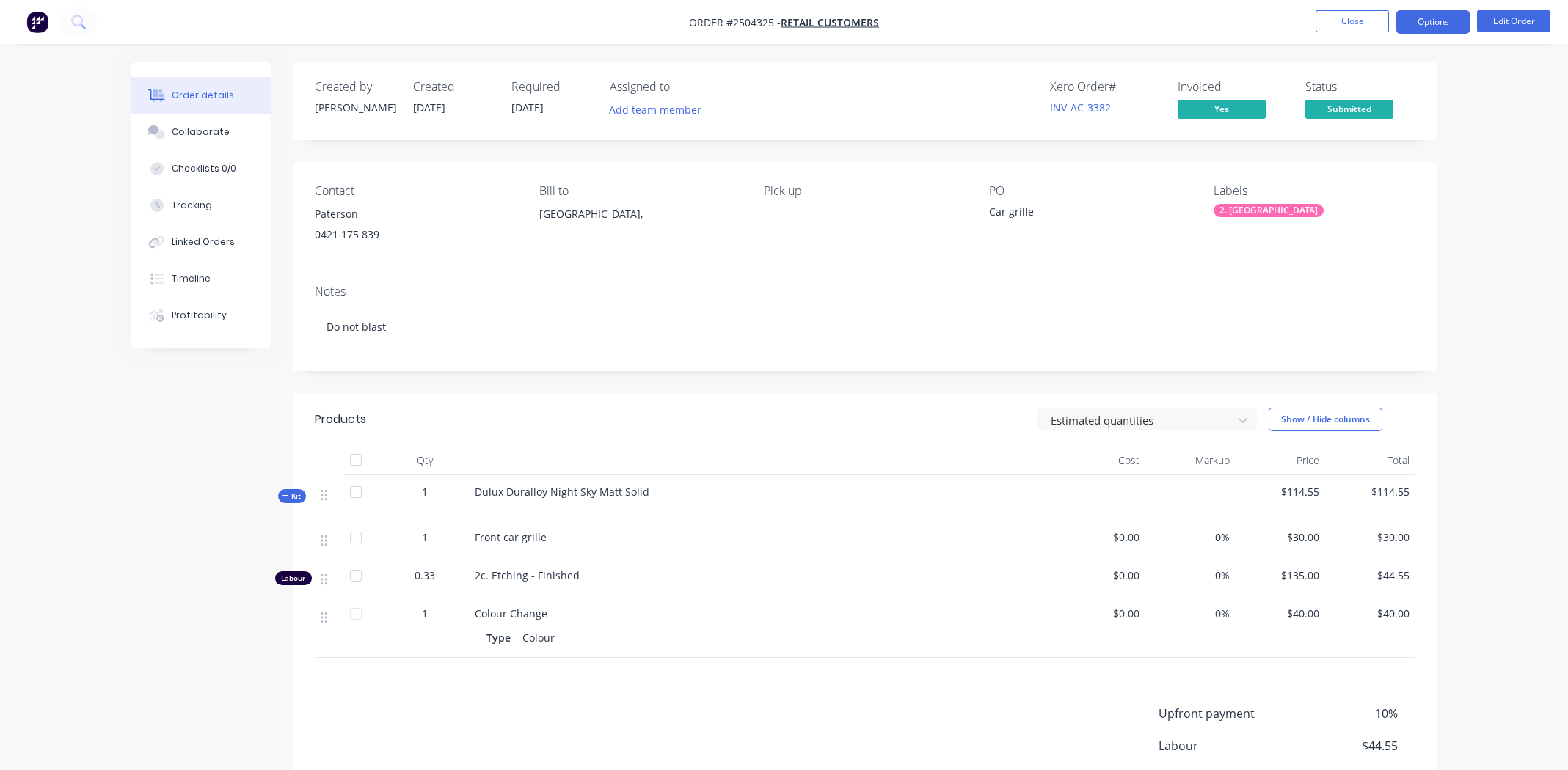
click at [631, 25] on button "Options" at bounding box center [1432, 22] width 74 height 24
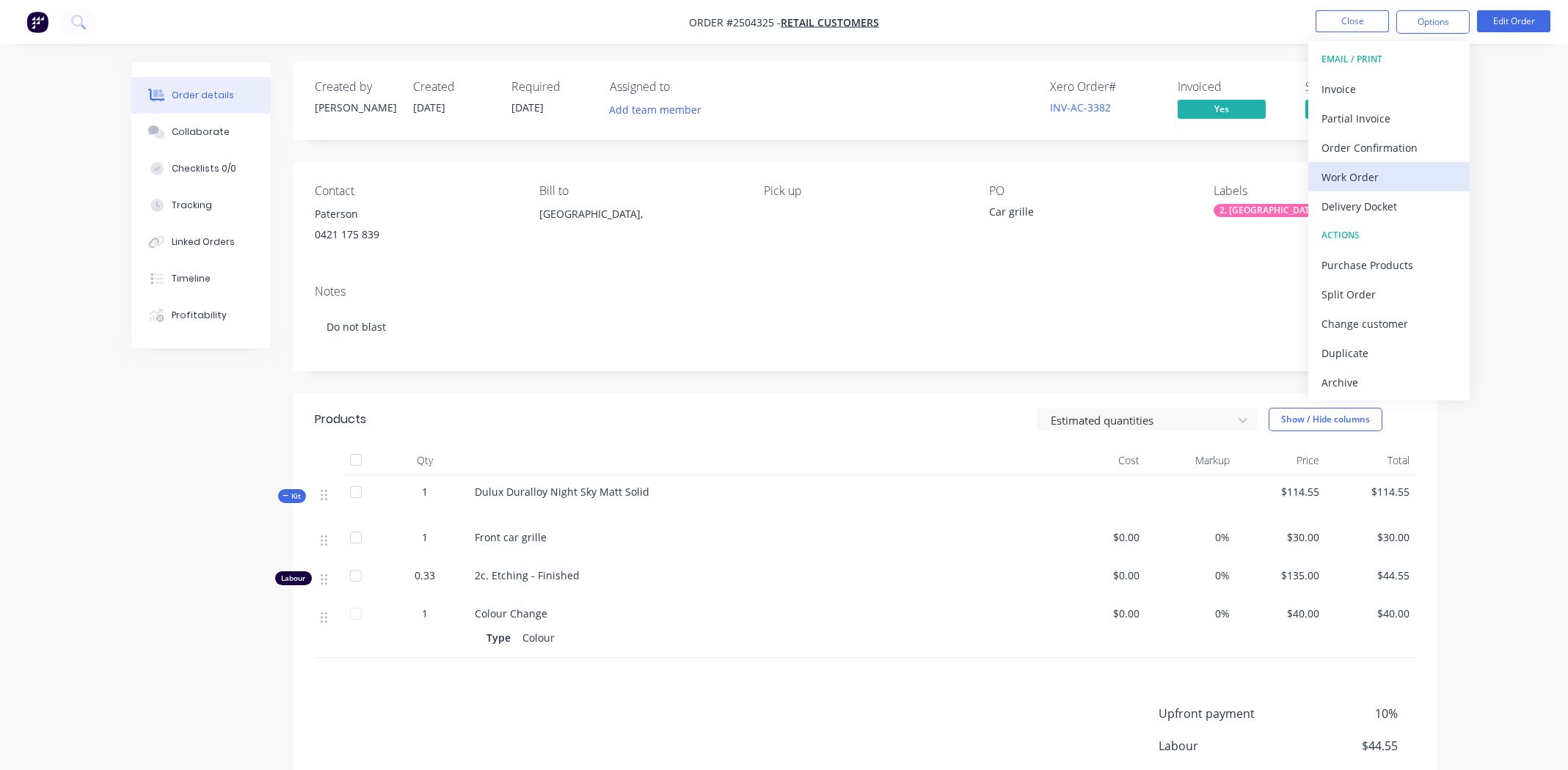
click at [631, 179] on div "Work Order" at bounding box center [1388, 177] width 135 height 21
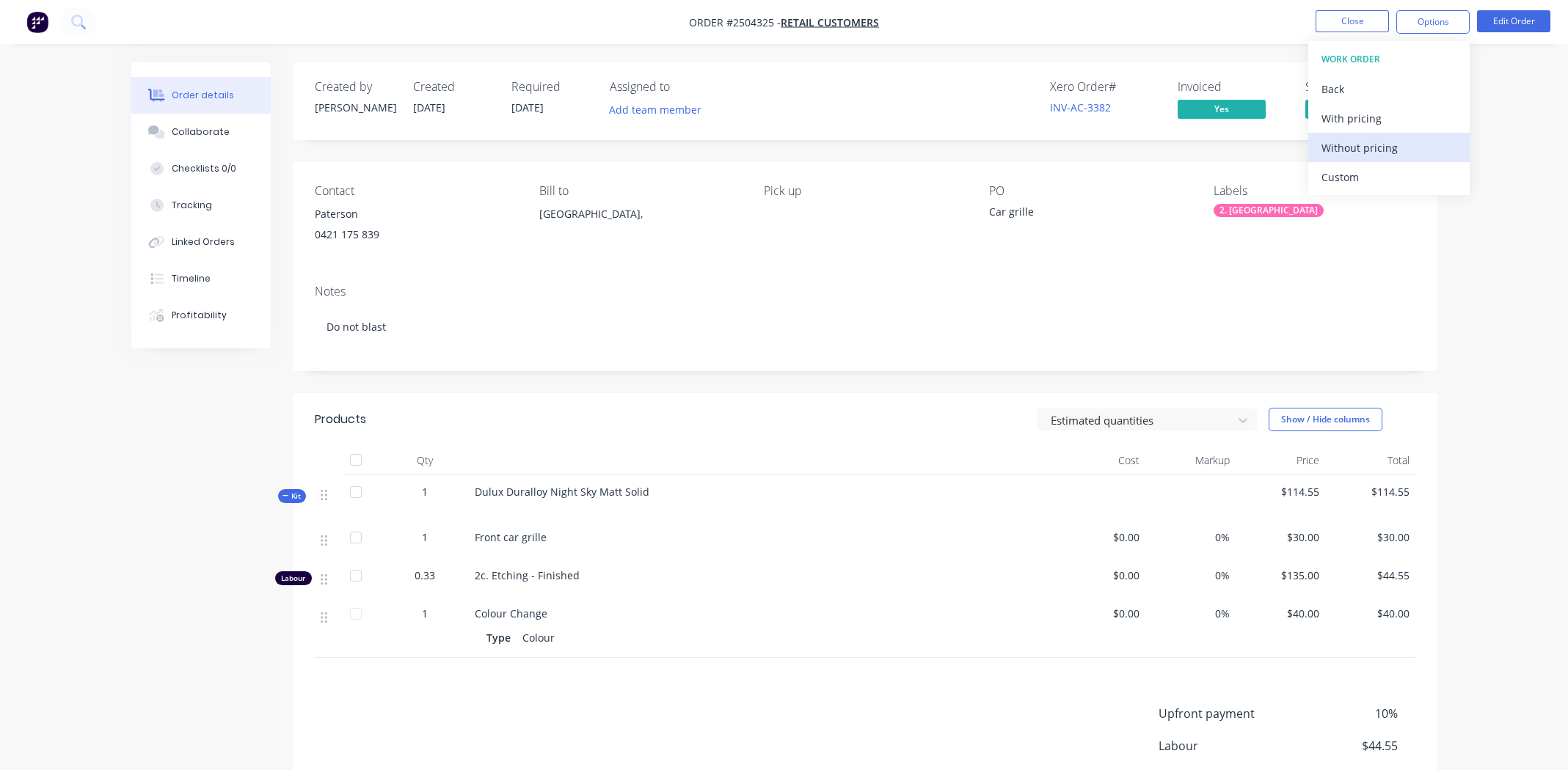
click at [631, 151] on div "Without pricing" at bounding box center [1388, 148] width 135 height 21
